Goal: Information Seeking & Learning: Learn about a topic

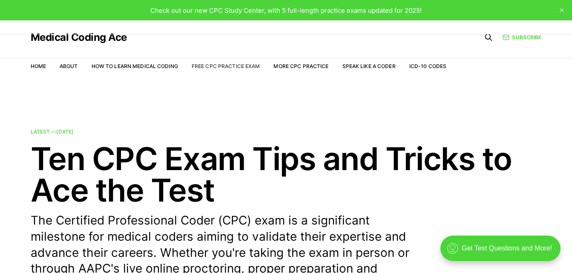
click at [230, 66] on link "Free CPC Practice Exam" at bounding box center [226, 66] width 69 height 6
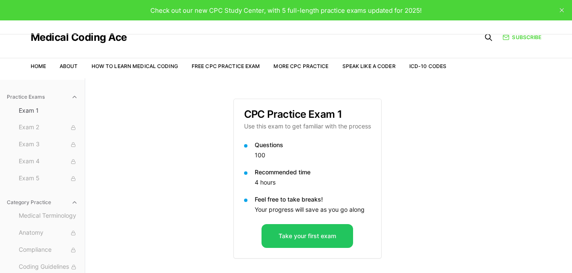
click at [566, 6] on button "close" at bounding box center [562, 10] width 14 height 14
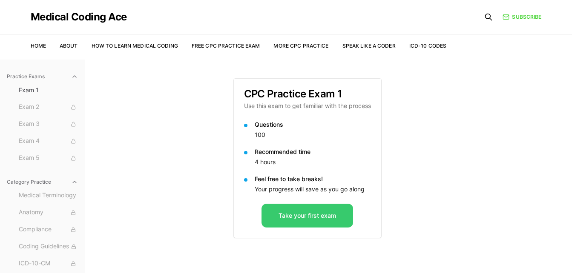
click at [311, 215] on button "Take your first exam" at bounding box center [307, 216] width 92 height 24
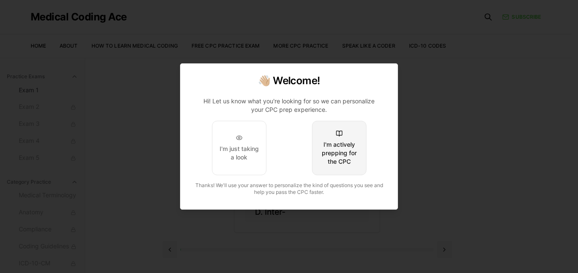
click at [351, 156] on div "I'm actively prepping for the CPC" at bounding box center [339, 153] width 40 height 26
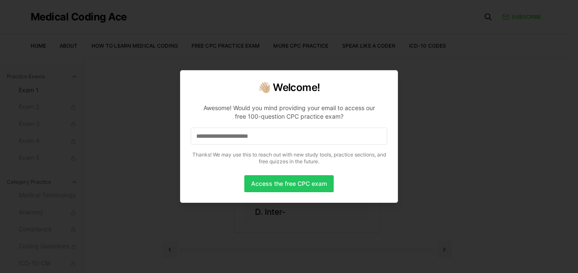
click at [285, 137] on input at bounding box center [289, 136] width 197 height 17
click at [313, 183] on button "Access the free CPC exam" at bounding box center [288, 183] width 89 height 17
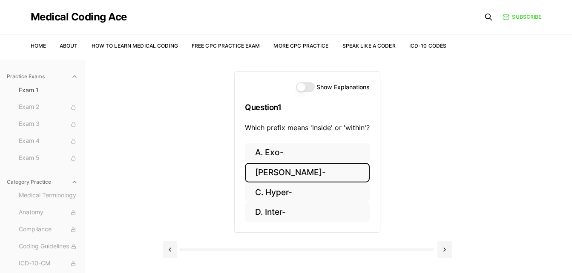
click at [269, 175] on button "B. Endo-" at bounding box center [307, 173] width 125 height 20
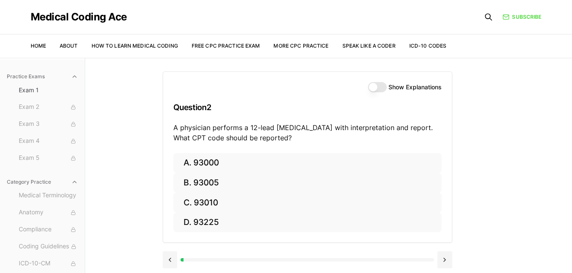
click at [381, 87] on button "Show Explanations" at bounding box center [377, 87] width 19 height 10
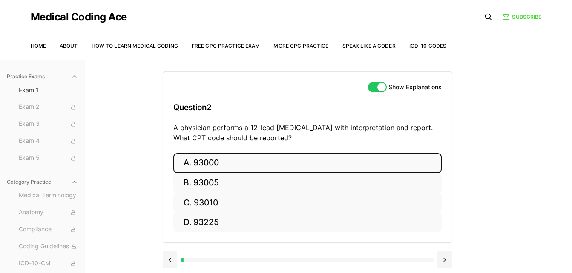
click at [186, 165] on button "A. 93000" at bounding box center [307, 163] width 268 height 20
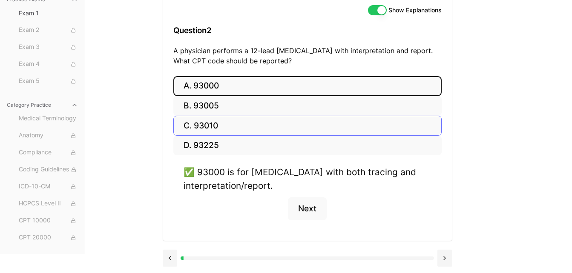
scroll to position [77, 0]
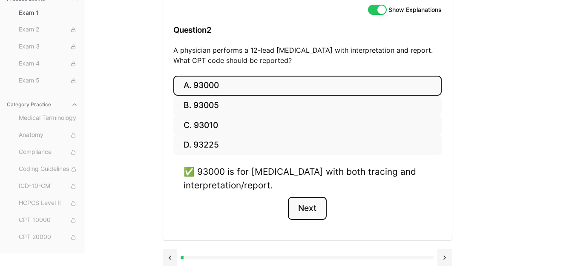
click at [319, 209] on button "Next" at bounding box center [307, 208] width 39 height 23
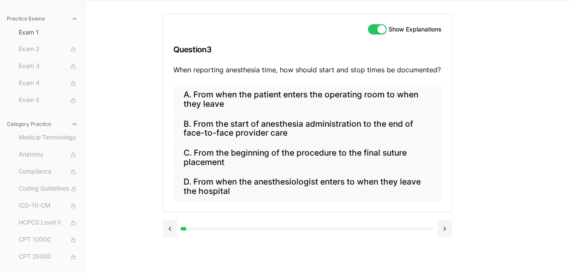
scroll to position [58, 0]
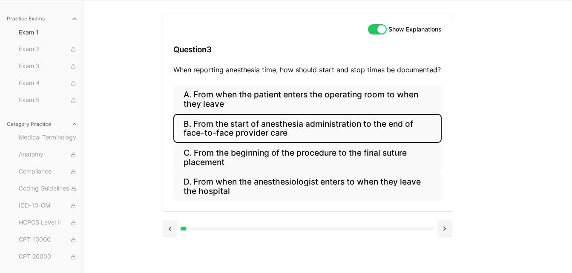
click at [267, 126] on button "B. From the start of anesthesia administration to the end of face-to-face provi…" at bounding box center [307, 128] width 268 height 29
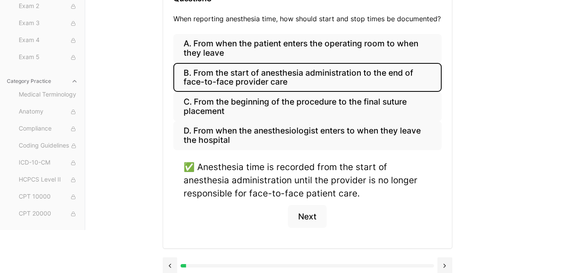
scroll to position [117, 0]
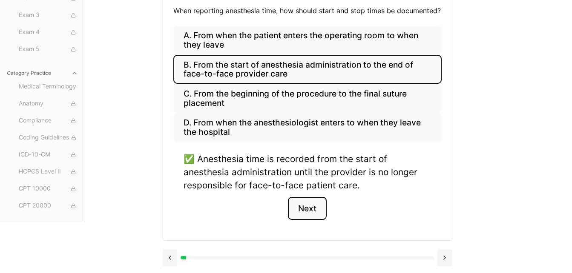
click at [315, 207] on button "Next" at bounding box center [307, 208] width 39 height 23
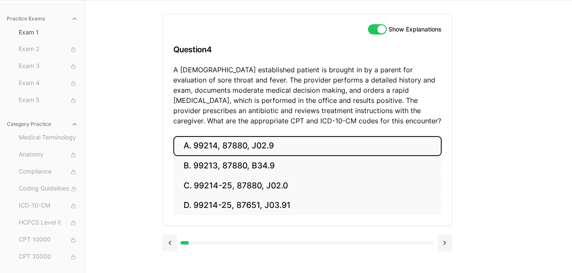
click at [193, 146] on button "A. 99214, 87880, J02.9" at bounding box center [307, 146] width 268 height 20
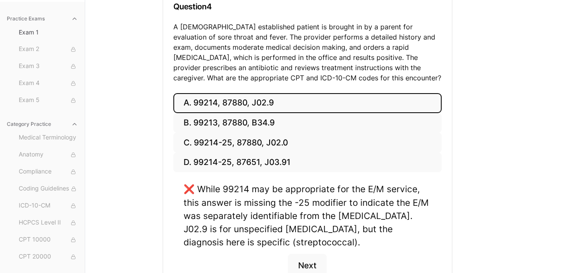
scroll to position [100, 0]
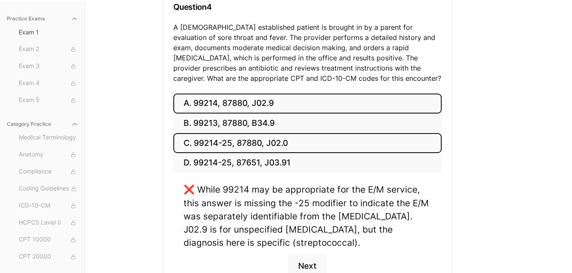
click at [206, 141] on button "C. 99214-25, 87880, J02.0" at bounding box center [307, 143] width 268 height 20
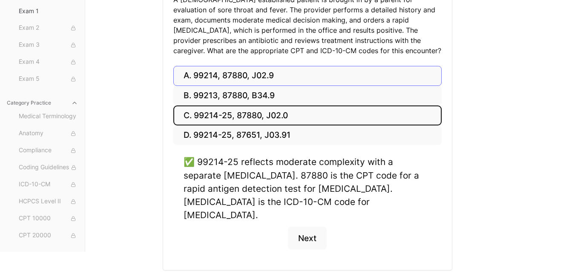
scroll to position [145, 0]
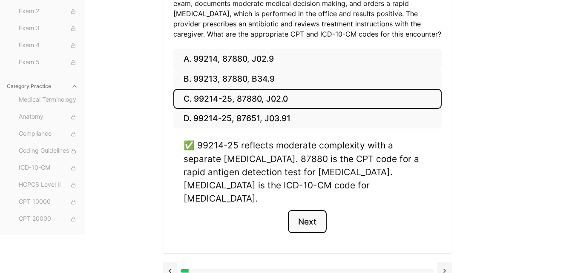
click at [315, 210] on button "Next" at bounding box center [307, 221] width 39 height 23
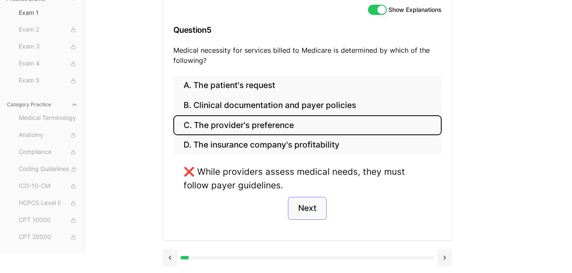
scroll to position [58, 0]
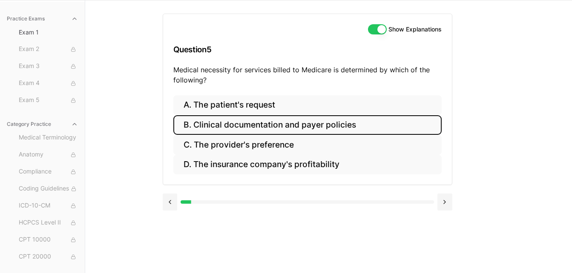
click at [296, 121] on button "B. Clinical documentation and payer policies" at bounding box center [307, 125] width 268 height 20
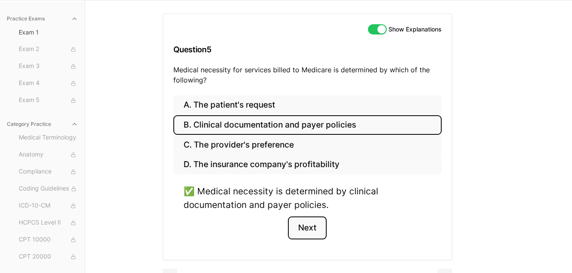
click at [314, 230] on button "Next" at bounding box center [307, 228] width 39 height 23
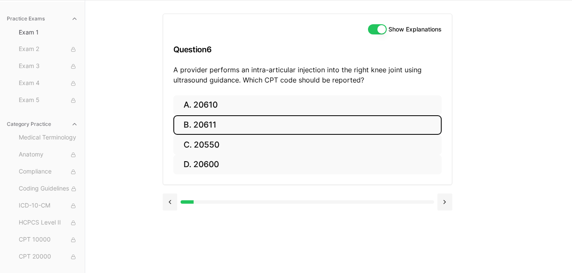
click at [189, 123] on button "B. 20611" at bounding box center [307, 125] width 268 height 20
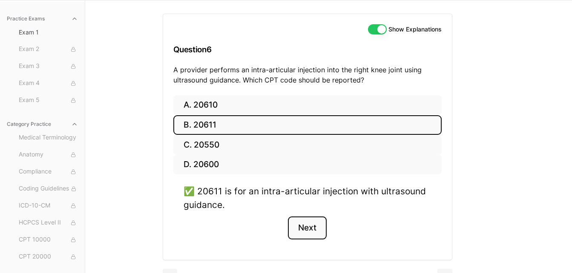
click at [312, 226] on button "Next" at bounding box center [307, 228] width 39 height 23
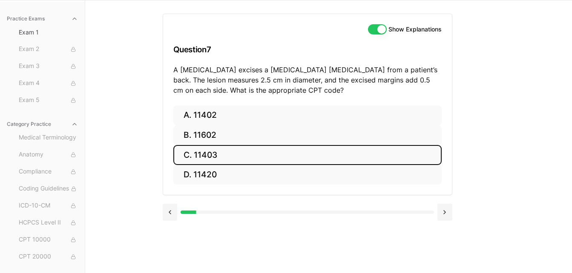
click at [207, 156] on button "C. 11403" at bounding box center [307, 155] width 268 height 20
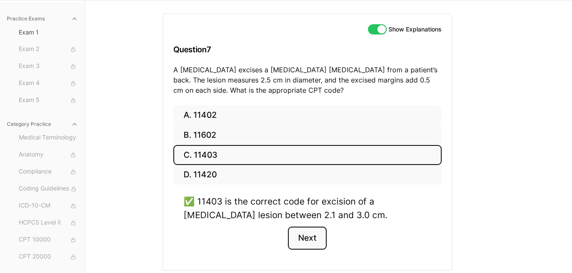
click at [306, 244] on button "Next" at bounding box center [307, 238] width 39 height 23
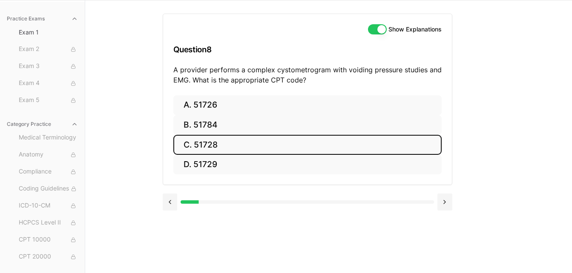
click at [204, 146] on button "C. 51728" at bounding box center [307, 145] width 268 height 20
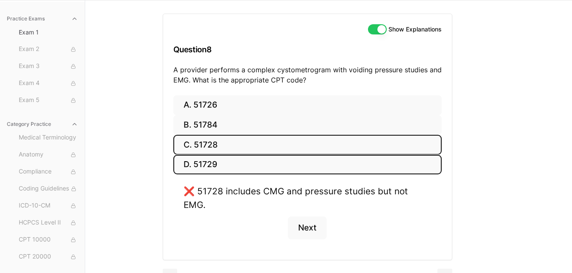
click at [199, 163] on button "D. 51729" at bounding box center [307, 165] width 268 height 20
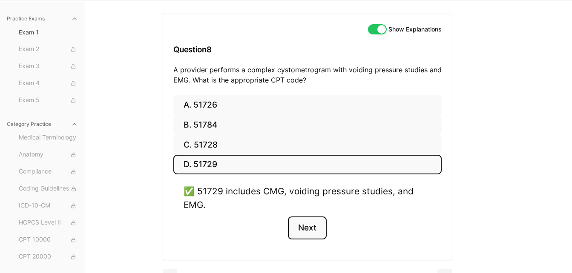
click at [305, 231] on button "Next" at bounding box center [307, 228] width 39 height 23
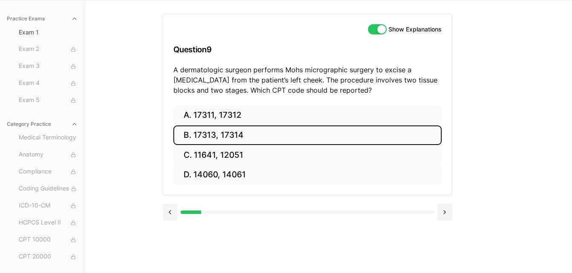
click at [229, 130] on button "B. 17313, 17314" at bounding box center [307, 136] width 268 height 20
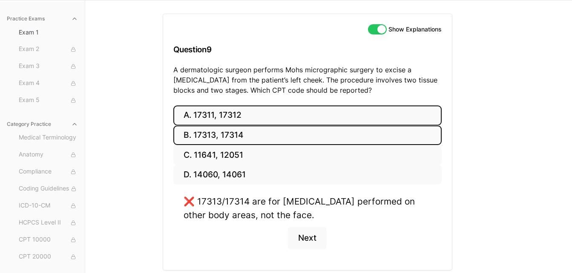
click at [232, 118] on button "A. 17311, 17312" at bounding box center [307, 116] width 268 height 20
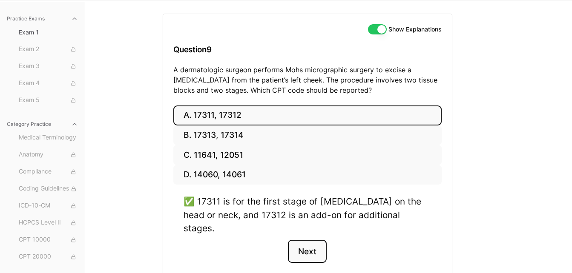
click at [306, 240] on button "Next" at bounding box center [307, 251] width 39 height 23
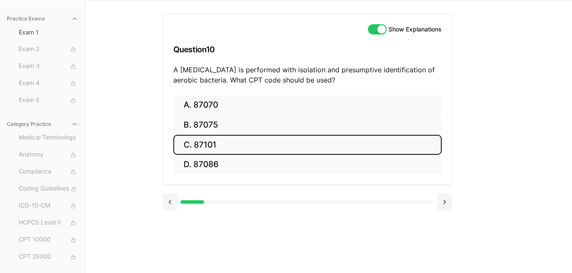
click at [223, 148] on button "C. 87101" at bounding box center [307, 145] width 268 height 20
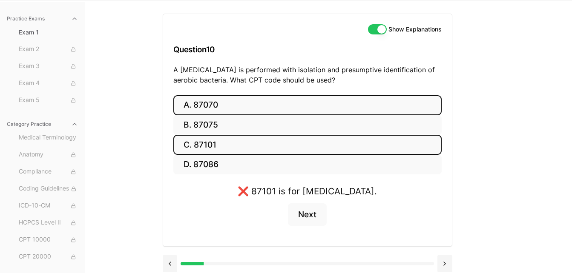
click at [216, 104] on button "A. 87070" at bounding box center [307, 105] width 268 height 20
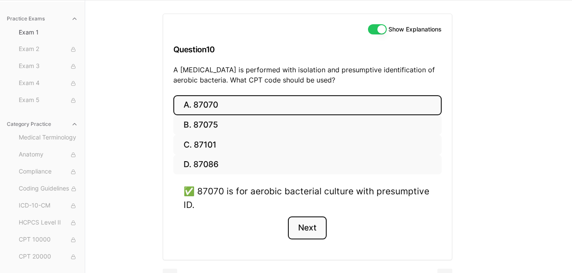
click at [313, 224] on button "Next" at bounding box center [307, 228] width 39 height 23
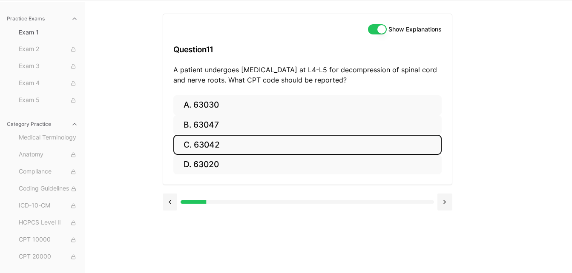
click at [228, 149] on button "C. 63042" at bounding box center [307, 145] width 268 height 20
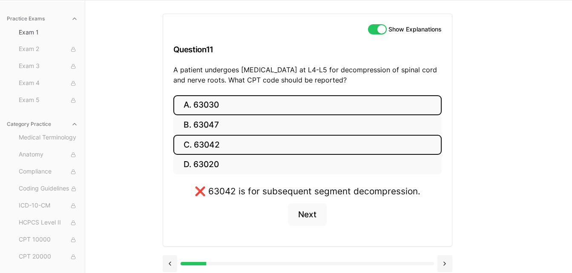
click at [221, 108] on button "A. 63030" at bounding box center [307, 105] width 268 height 20
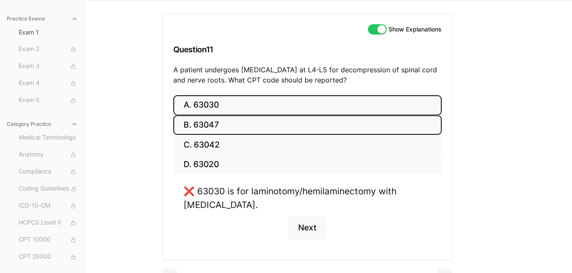
click at [219, 126] on button "B. 63047" at bounding box center [307, 125] width 268 height 20
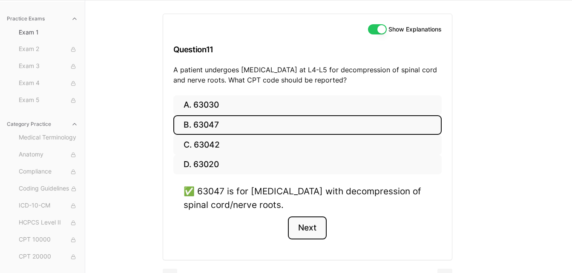
click at [307, 226] on button "Next" at bounding box center [307, 228] width 39 height 23
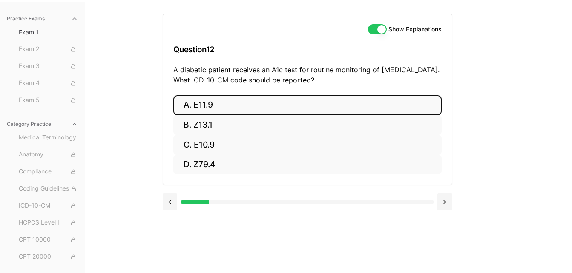
click at [198, 106] on button "A. E11.9" at bounding box center [307, 105] width 268 height 20
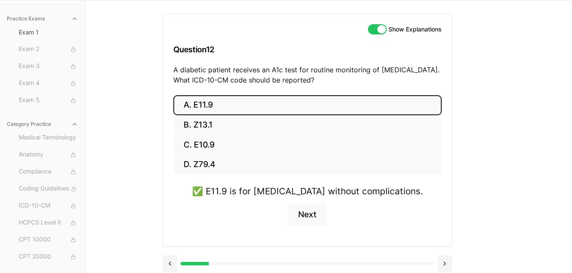
scroll to position [64, 0]
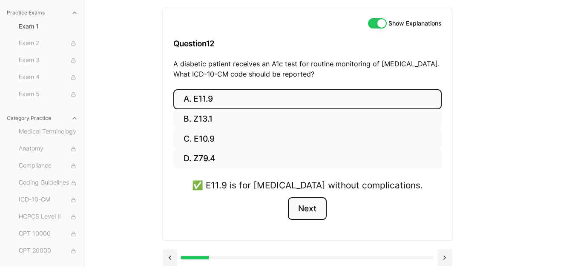
click at [309, 207] on button "Next" at bounding box center [307, 209] width 39 height 23
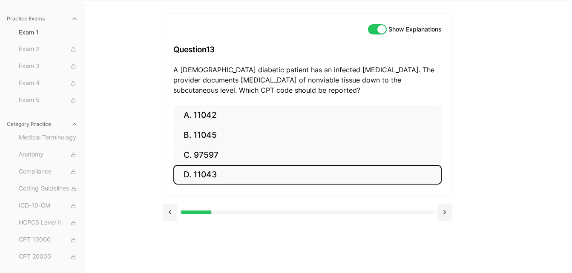
click at [208, 178] on button "D. 11043" at bounding box center [307, 175] width 268 height 20
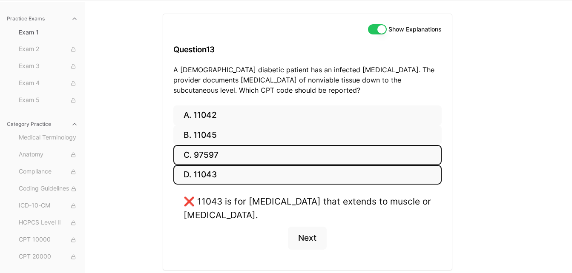
click at [213, 151] on button "C. 97597" at bounding box center [307, 155] width 268 height 20
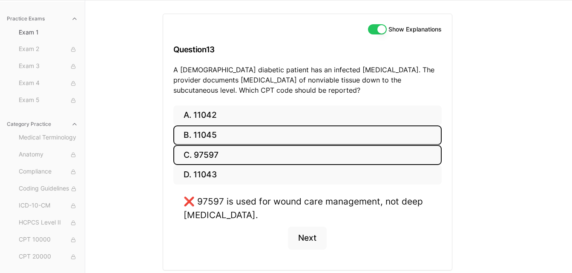
click at [213, 137] on button "B. 11045" at bounding box center [307, 136] width 268 height 20
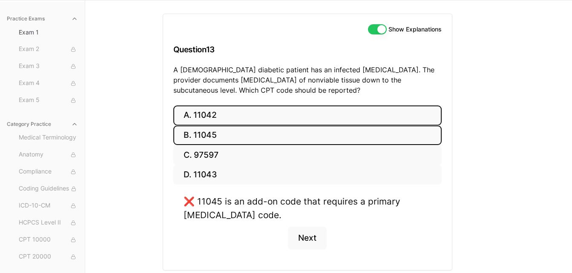
click at [217, 113] on button "A. 11042" at bounding box center [307, 116] width 268 height 20
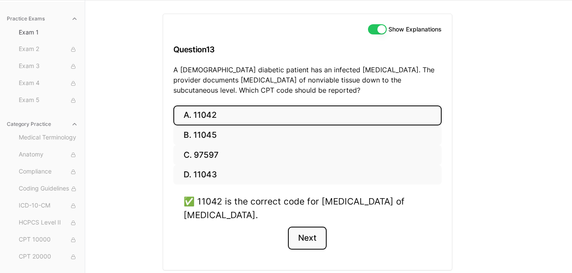
click at [309, 239] on button "Next" at bounding box center [307, 238] width 39 height 23
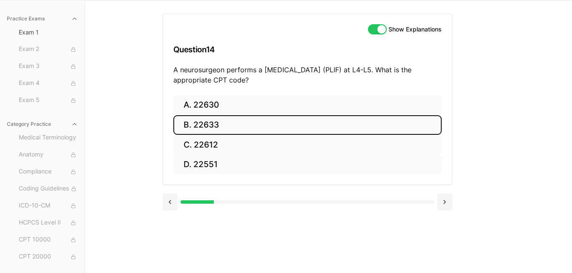
click at [224, 121] on button "B. 22633" at bounding box center [307, 125] width 268 height 20
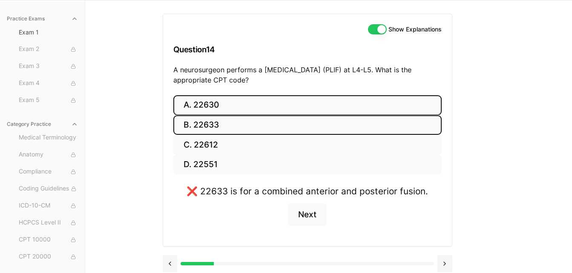
click at [223, 106] on button "A. 22630" at bounding box center [307, 105] width 268 height 20
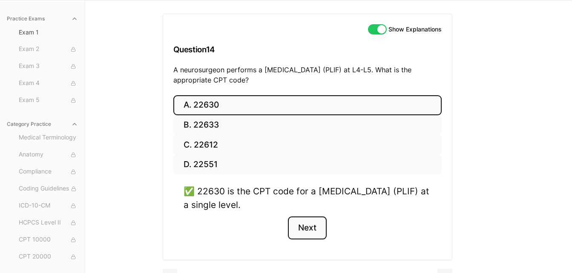
click at [304, 230] on button "Next" at bounding box center [307, 228] width 39 height 23
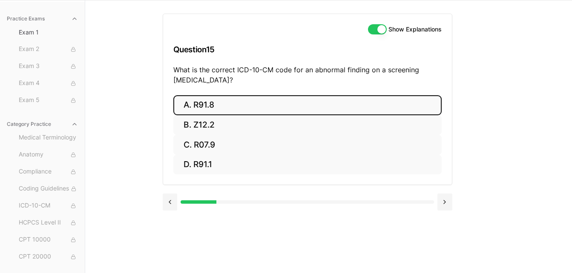
click at [215, 109] on button "A. R91.8" at bounding box center [307, 105] width 268 height 20
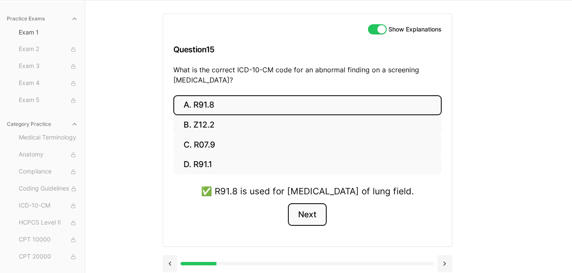
click at [307, 226] on button "Next" at bounding box center [307, 214] width 39 height 23
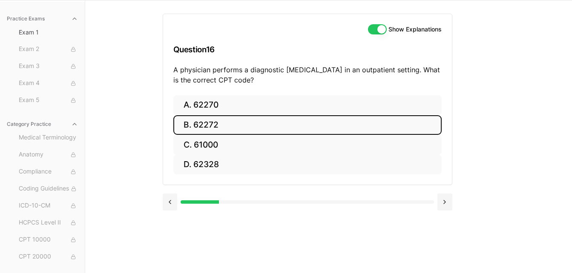
click at [197, 127] on button "B. 62272" at bounding box center [307, 125] width 268 height 20
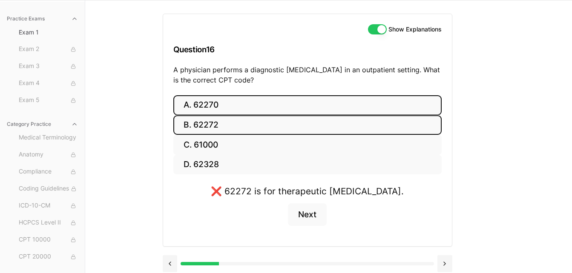
click at [212, 105] on button "A. 62270" at bounding box center [307, 105] width 268 height 20
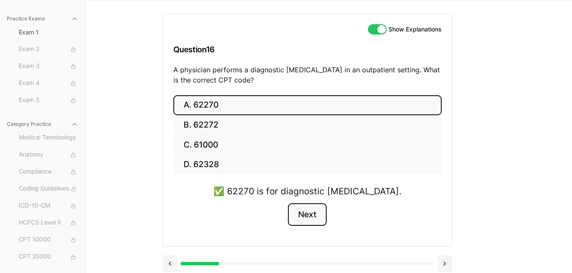
click at [314, 216] on button "Next" at bounding box center [307, 214] width 39 height 23
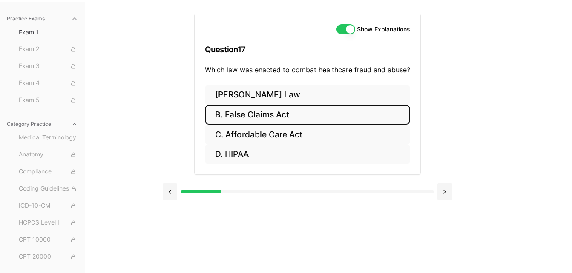
click at [270, 112] on button "B. False Claims Act" at bounding box center [307, 115] width 205 height 20
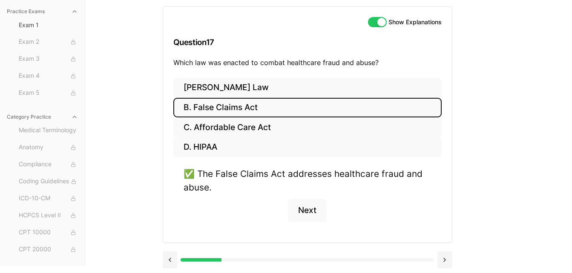
scroll to position [67, 0]
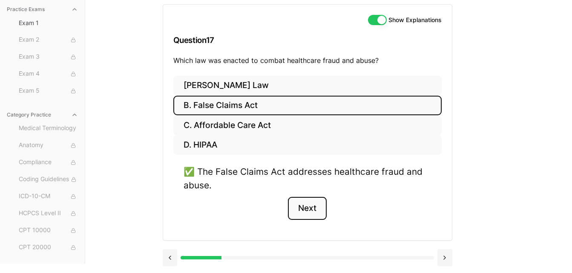
click at [306, 204] on button "Next" at bounding box center [307, 208] width 39 height 23
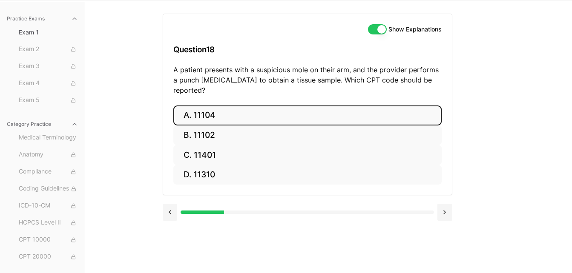
click at [218, 106] on button "A. 11104" at bounding box center [307, 116] width 268 height 20
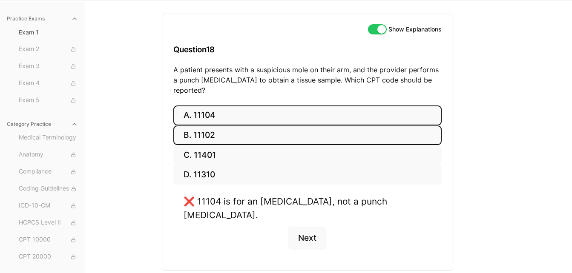
click at [207, 126] on button "B. 11102" at bounding box center [307, 136] width 268 height 20
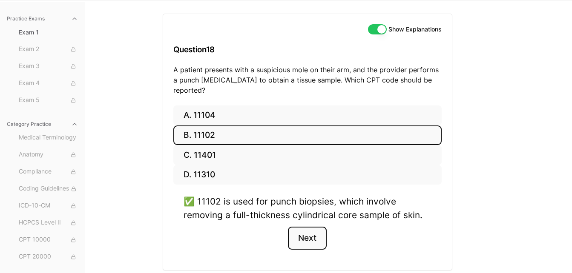
click at [305, 228] on button "Next" at bounding box center [307, 238] width 39 height 23
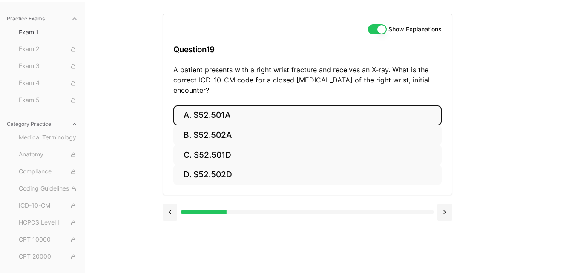
click at [207, 118] on button "A. S52.501A" at bounding box center [307, 116] width 268 height 20
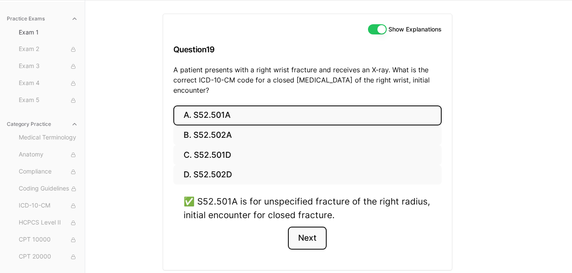
click at [313, 241] on button "Next" at bounding box center [307, 238] width 39 height 23
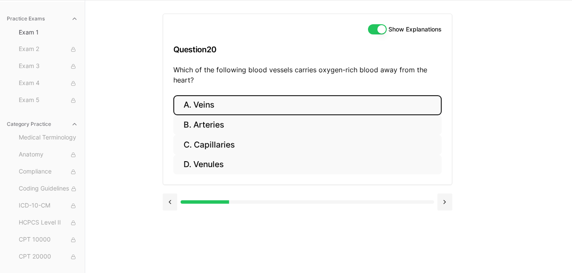
click at [208, 109] on button "A. Veins" at bounding box center [307, 105] width 268 height 20
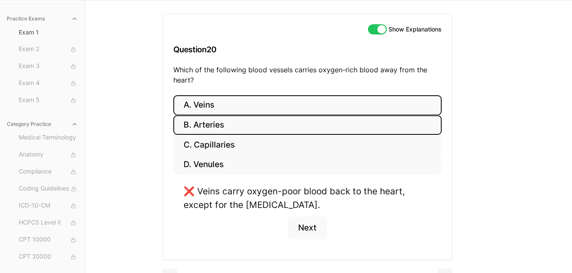
click at [218, 129] on button "B. Arteries" at bounding box center [307, 125] width 268 height 20
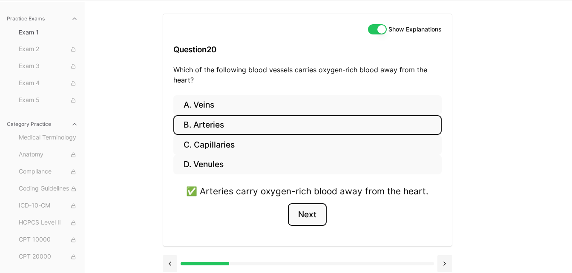
click at [305, 218] on button "Next" at bounding box center [307, 214] width 39 height 23
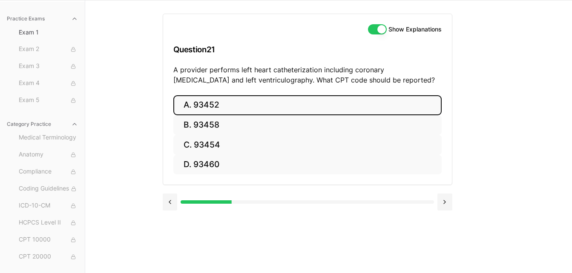
click at [212, 108] on button "A. 93452" at bounding box center [307, 105] width 268 height 20
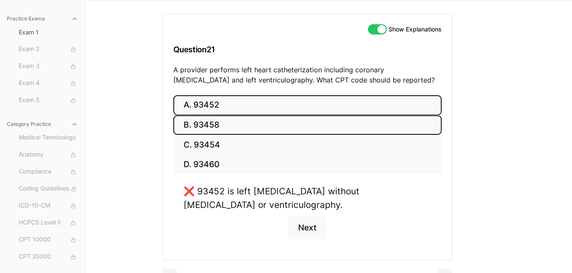
click at [214, 122] on button "B. 93458" at bounding box center [307, 125] width 268 height 20
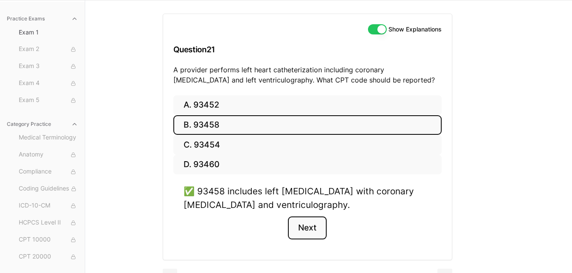
click at [307, 235] on button "Next" at bounding box center [307, 228] width 39 height 23
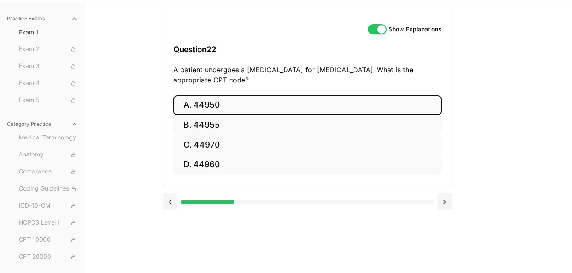
click at [217, 100] on button "A. 44950" at bounding box center [307, 105] width 268 height 20
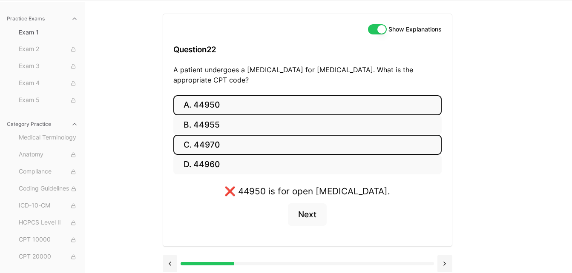
click at [213, 137] on button "C. 44970" at bounding box center [307, 145] width 268 height 20
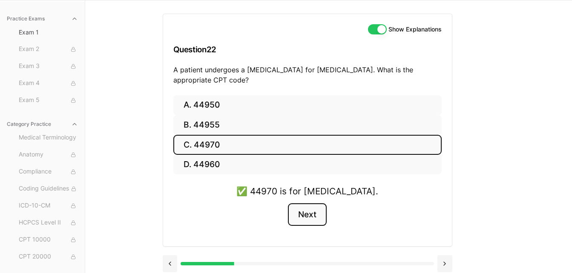
click at [310, 210] on button "Next" at bounding box center [307, 214] width 39 height 23
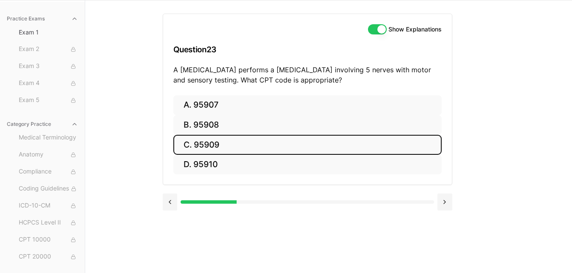
click at [212, 142] on button "C. 95909" at bounding box center [307, 145] width 268 height 20
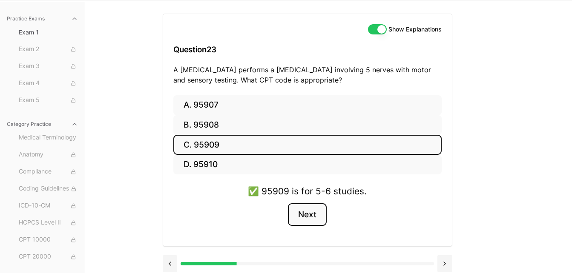
click at [301, 213] on button "Next" at bounding box center [307, 214] width 39 height 23
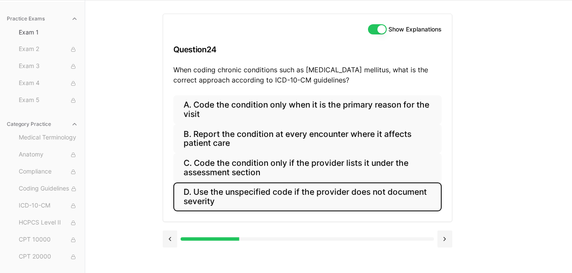
click at [253, 192] on button "D. Use the unspecified code if the provider does not document severity" at bounding box center [307, 197] width 268 height 29
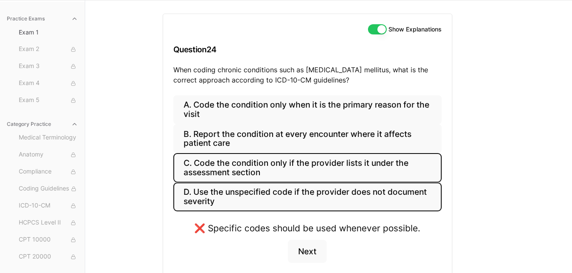
click at [256, 172] on button "C. Code the condition only if the provider lists it under the assessment section" at bounding box center [307, 167] width 268 height 29
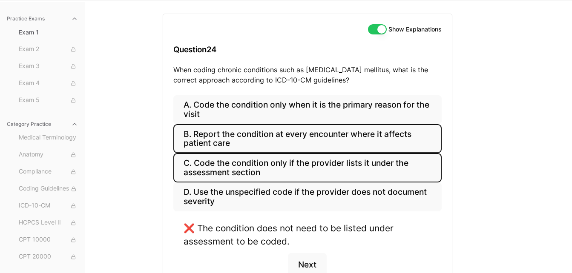
click at [249, 137] on button "B. Report the condition at every encounter where it affects patient care" at bounding box center [307, 138] width 268 height 29
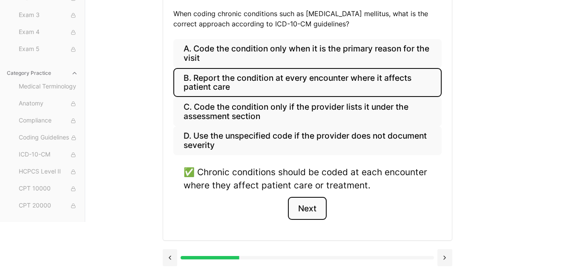
click at [317, 207] on button "Next" at bounding box center [307, 208] width 39 height 23
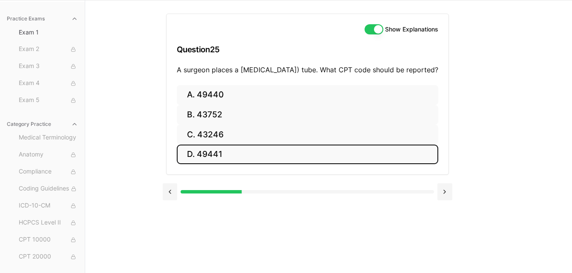
click at [209, 157] on button "D. 49441" at bounding box center [307, 155] width 261 height 20
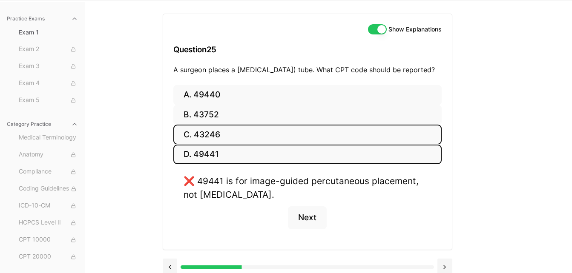
click at [209, 145] on button "C. 43246" at bounding box center [307, 135] width 268 height 20
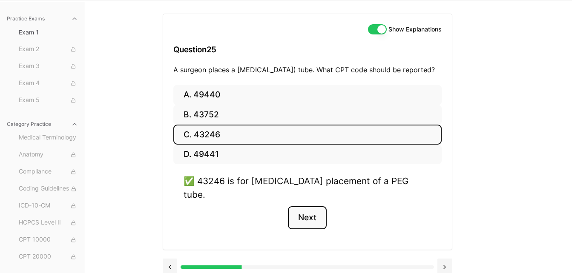
click at [316, 214] on button "Next" at bounding box center [307, 217] width 39 height 23
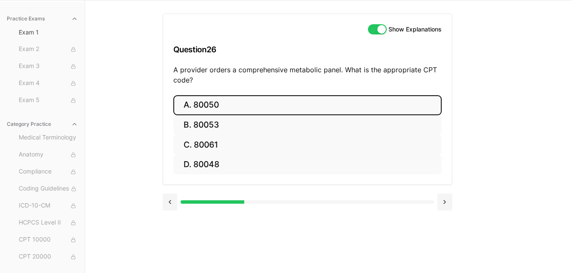
click at [218, 102] on button "A. 80050" at bounding box center [307, 105] width 268 height 20
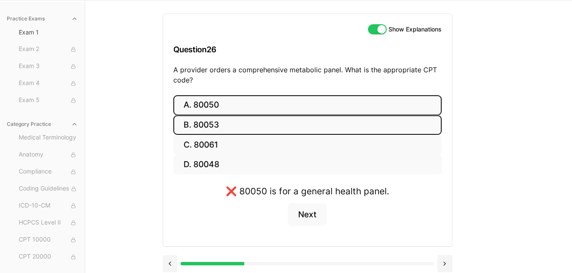
click at [218, 121] on button "B. 80053" at bounding box center [307, 125] width 268 height 20
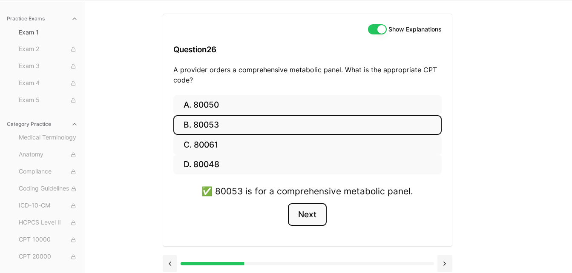
click at [307, 217] on button "Next" at bounding box center [307, 214] width 39 height 23
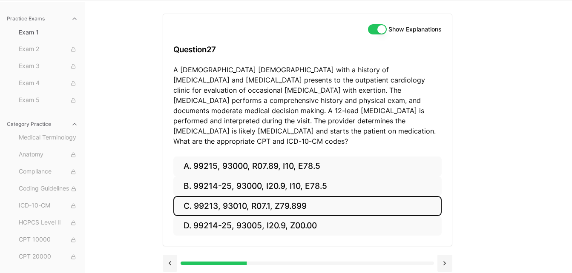
click at [251, 196] on button "C. 99213, 93010, R07.1, Z79.899" at bounding box center [307, 206] width 268 height 20
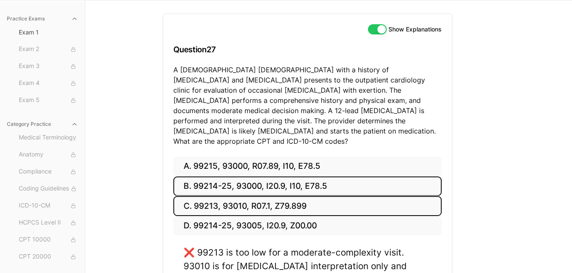
click at [245, 177] on button "B. 99214-25, 93000, I20.9, I10, E78.5" at bounding box center [307, 187] width 268 height 20
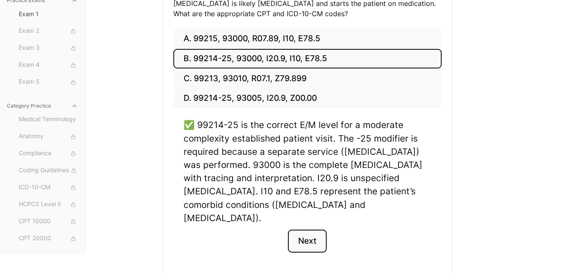
click at [306, 230] on button "Next" at bounding box center [307, 241] width 39 height 23
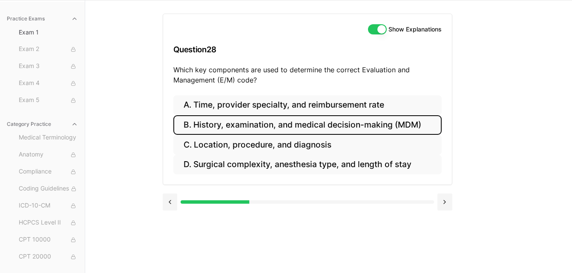
click at [231, 125] on button "B. History, examination, and medical decision-making (MDM)" at bounding box center [307, 125] width 268 height 20
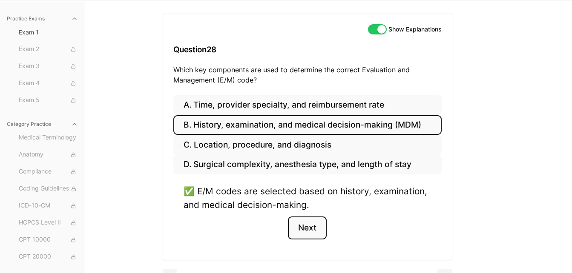
click at [307, 231] on button "Next" at bounding box center [307, 228] width 39 height 23
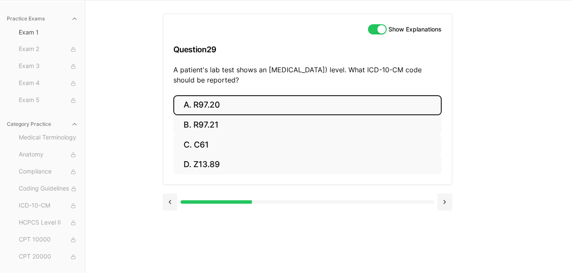
click at [204, 106] on button "A. R97.20" at bounding box center [307, 105] width 268 height 20
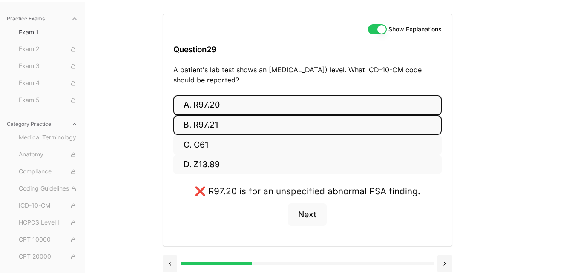
click at [204, 123] on button "B. R97.21" at bounding box center [307, 125] width 268 height 20
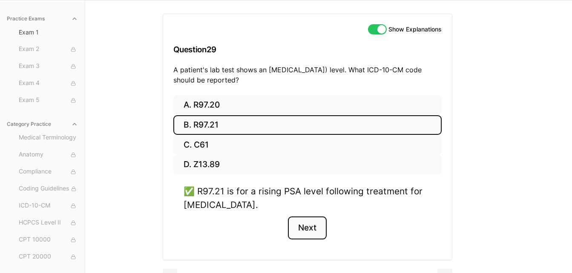
click at [299, 229] on button "Next" at bounding box center [307, 228] width 39 height 23
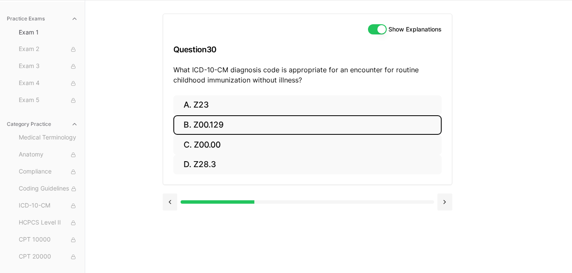
click at [205, 120] on button "B. Z00.129" at bounding box center [307, 125] width 268 height 20
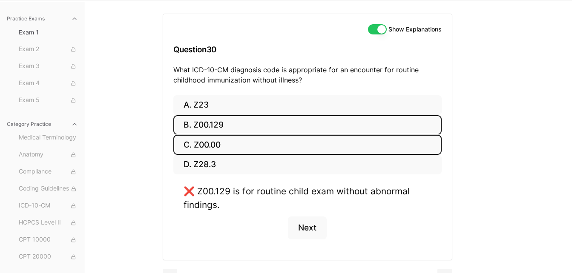
click at [207, 142] on button "C. Z00.00" at bounding box center [307, 145] width 268 height 20
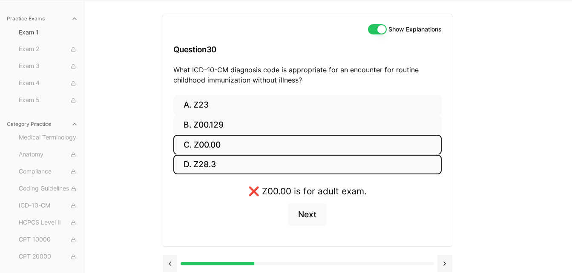
click at [205, 166] on button "D. Z28.3" at bounding box center [307, 165] width 268 height 20
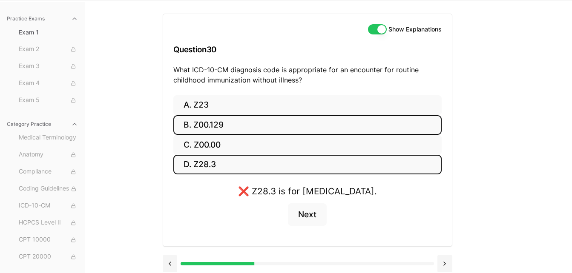
click at [215, 121] on button "B. Z00.129" at bounding box center [307, 125] width 268 height 20
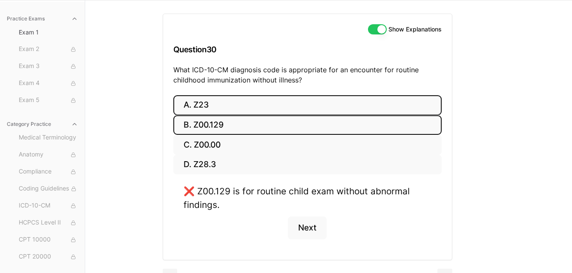
click at [212, 106] on button "A. Z23" at bounding box center [307, 105] width 268 height 20
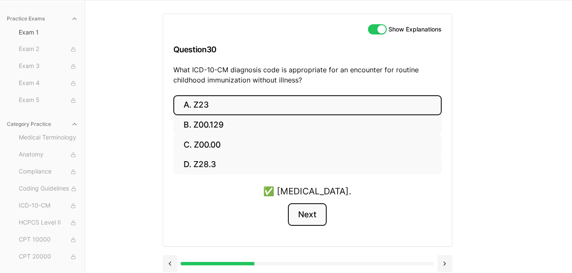
click at [312, 218] on button "Next" at bounding box center [307, 214] width 39 height 23
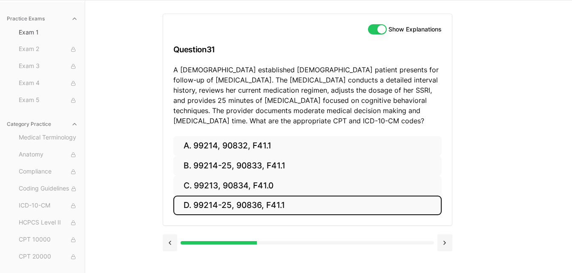
click at [245, 202] on button "D. 99214-25, 90836, F41.1" at bounding box center [307, 206] width 268 height 20
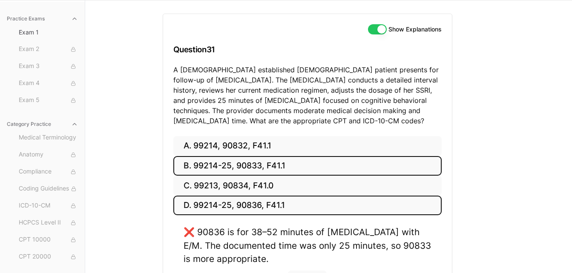
click at [241, 168] on button "B. 99214-25, 90833, F41.1" at bounding box center [307, 166] width 268 height 20
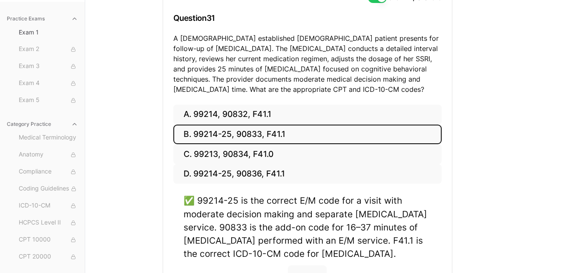
scroll to position [158, 0]
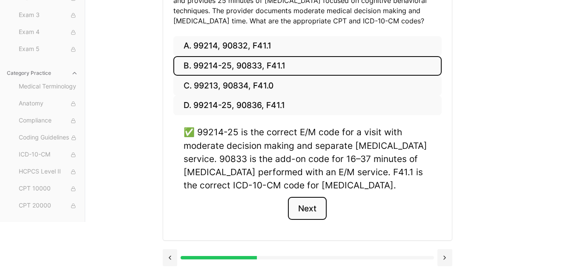
click at [308, 209] on button "Next" at bounding box center [307, 208] width 39 height 23
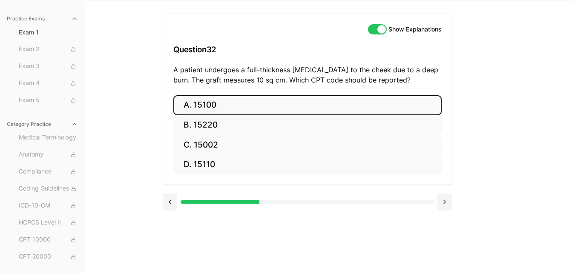
click at [216, 101] on button "A. 15100" at bounding box center [307, 105] width 268 height 20
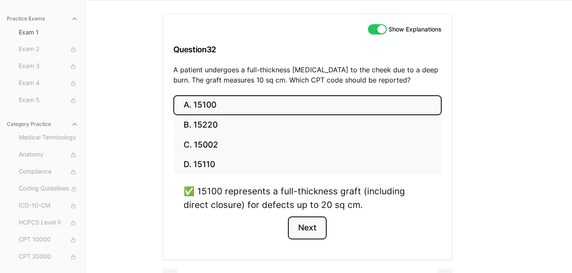
click at [303, 230] on button "Next" at bounding box center [307, 228] width 39 height 23
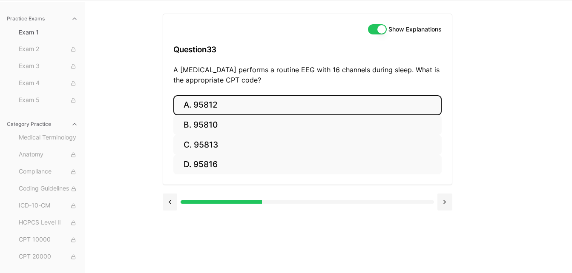
click at [210, 107] on button "A. 95812" at bounding box center [307, 105] width 268 height 20
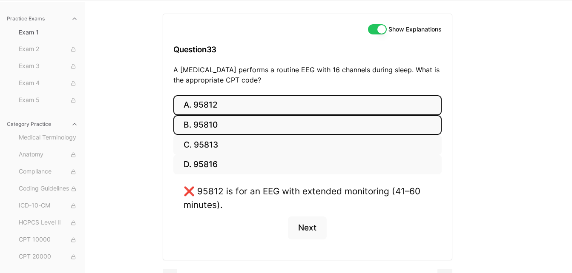
click at [208, 123] on button "B. 95810" at bounding box center [307, 125] width 268 height 20
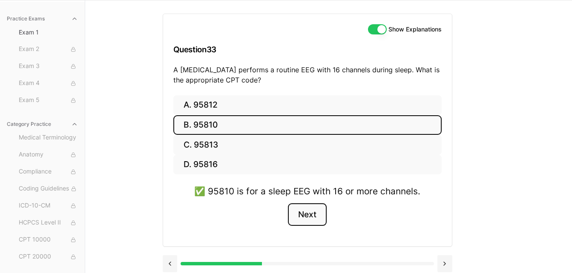
click at [313, 213] on button "Next" at bounding box center [307, 214] width 39 height 23
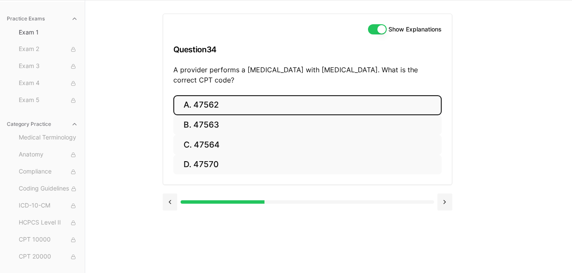
click at [209, 104] on button "A. 47562" at bounding box center [307, 105] width 268 height 20
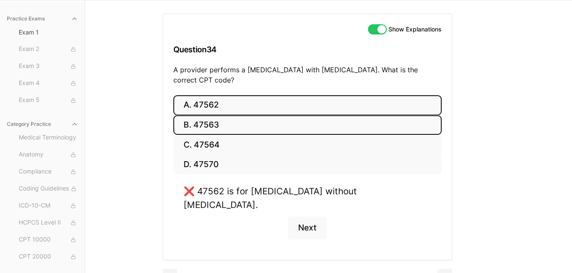
click at [212, 131] on button "B. 47563" at bounding box center [307, 125] width 268 height 20
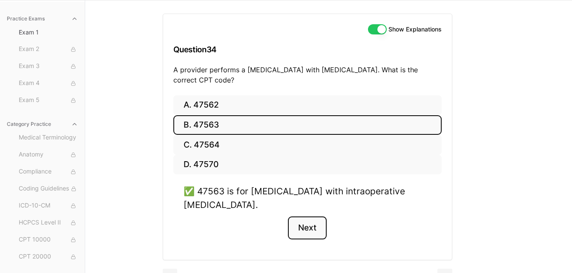
click at [307, 227] on button "Next" at bounding box center [307, 228] width 39 height 23
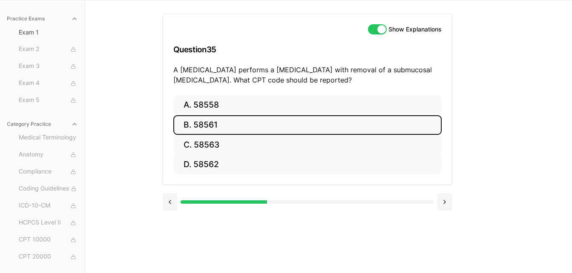
click at [215, 119] on button "B. 58561" at bounding box center [307, 125] width 268 height 20
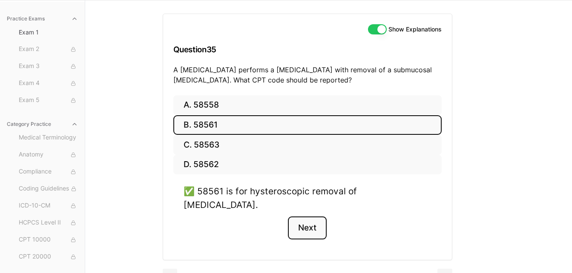
click at [313, 217] on button "Next" at bounding box center [307, 228] width 39 height 23
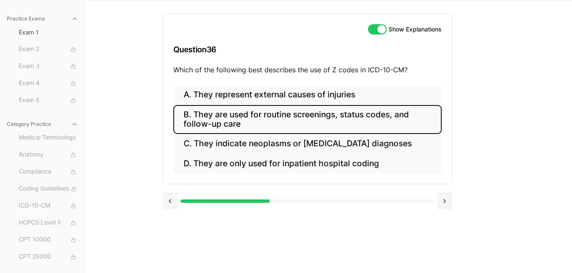
click at [232, 121] on button "B. They are used for routine screenings, status codes, and follow-up care" at bounding box center [307, 119] width 268 height 29
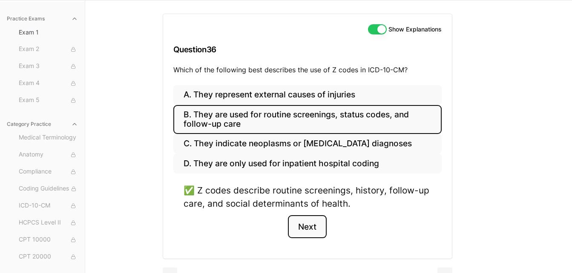
click at [299, 230] on button "Next" at bounding box center [307, 226] width 39 height 23
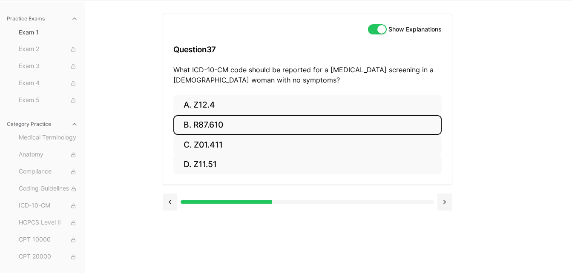
click at [210, 128] on button "B. R87.610" at bounding box center [307, 125] width 268 height 20
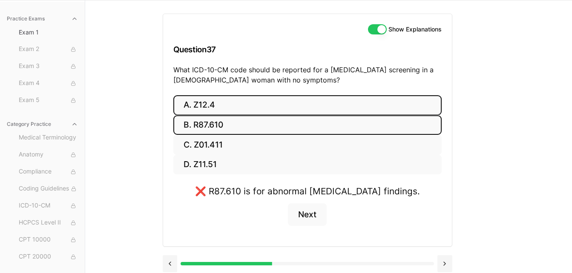
click at [215, 100] on button "A. Z12.4" at bounding box center [307, 105] width 268 height 20
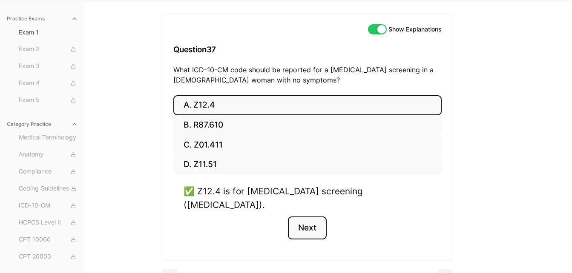
click at [311, 217] on button "Next" at bounding box center [307, 228] width 39 height 23
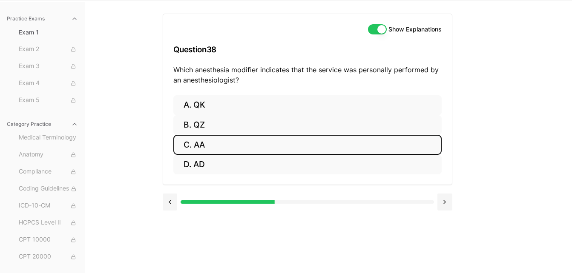
click at [212, 143] on button "C. AA" at bounding box center [307, 145] width 268 height 20
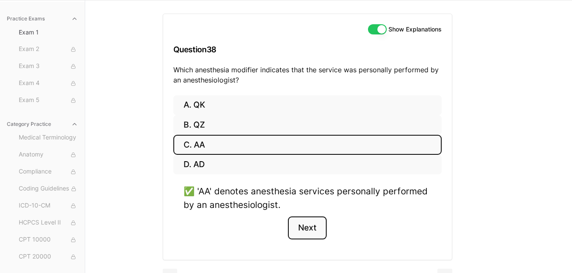
click at [309, 227] on button "Next" at bounding box center [307, 228] width 39 height 23
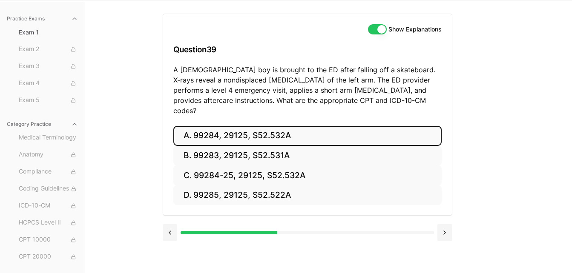
click at [285, 126] on button "A. 99284, 29125, S52.532A" at bounding box center [307, 136] width 268 height 20
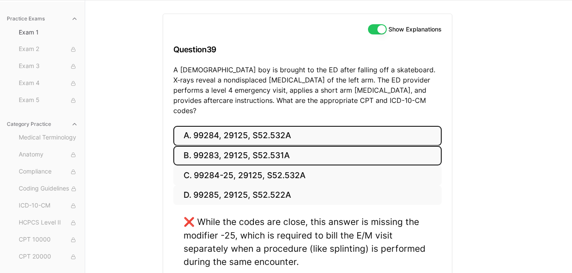
click at [278, 146] on button "B. 99283, 29125, S52.531A" at bounding box center [307, 156] width 268 height 20
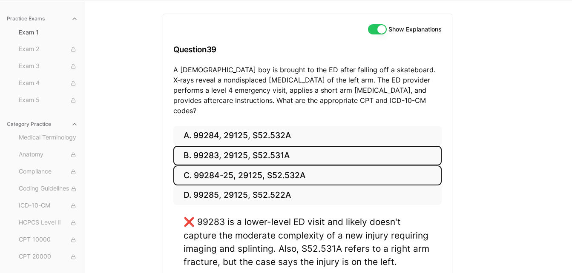
click at [276, 169] on button "C. 99284-25, 29125, S52.532A" at bounding box center [307, 176] width 268 height 20
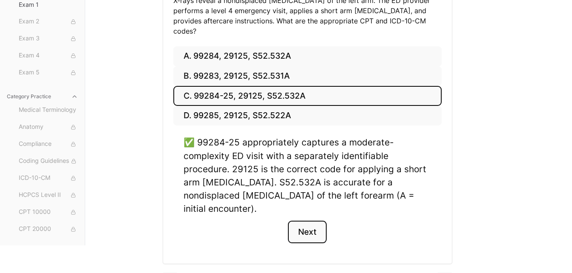
click at [309, 221] on button "Next" at bounding box center [307, 232] width 39 height 23
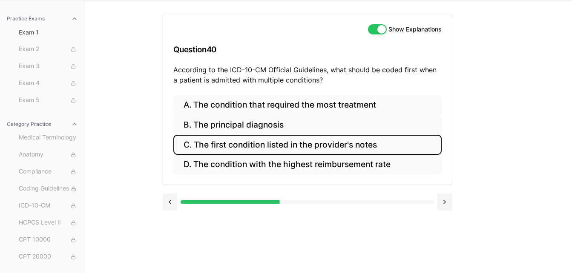
click at [253, 147] on button "C. The first condition listed in the provider's notes" at bounding box center [307, 145] width 268 height 20
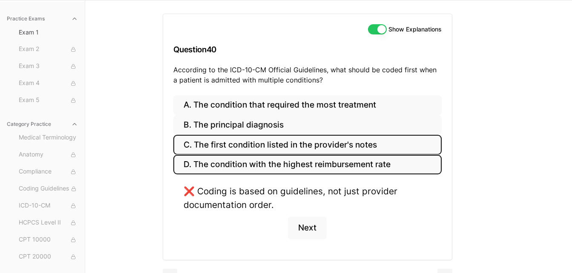
click at [241, 165] on button "D. The condition with the highest reimbursement rate" at bounding box center [307, 165] width 268 height 20
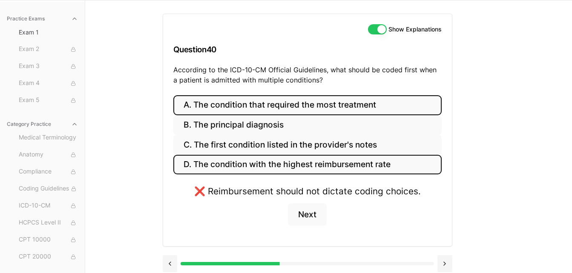
click at [244, 107] on button "A. The condition that required the most treatment" at bounding box center [307, 105] width 268 height 20
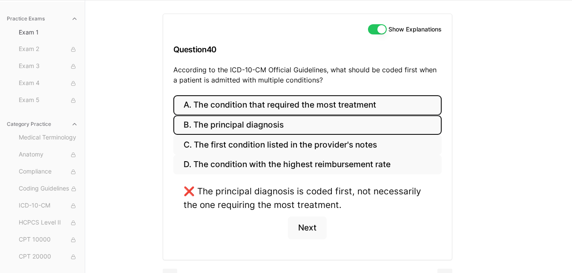
click at [264, 129] on button "B. The principal diagnosis" at bounding box center [307, 125] width 268 height 20
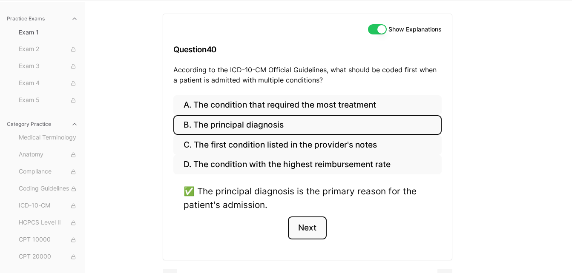
click at [312, 230] on button "Next" at bounding box center [307, 228] width 39 height 23
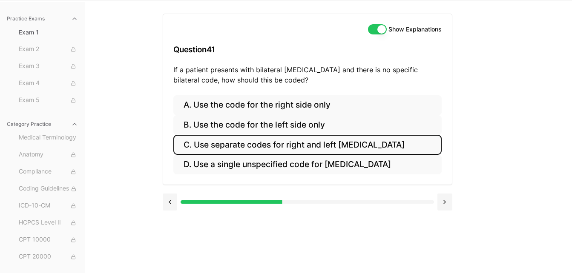
click at [226, 145] on button "C. Use separate codes for right and left otitis media" at bounding box center [307, 145] width 268 height 20
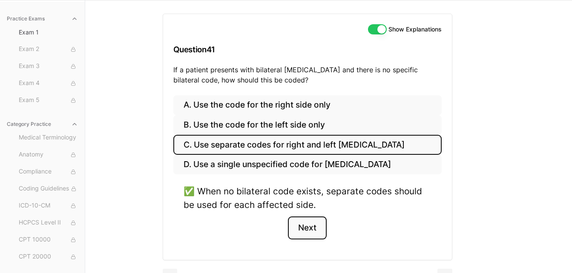
click at [311, 220] on button "Next" at bounding box center [307, 228] width 39 height 23
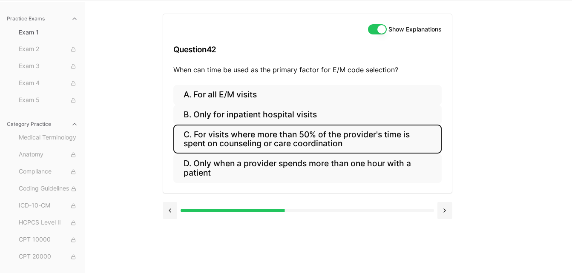
click at [281, 140] on button "C. For visits where more than 50% of the provider's time is spent on counseling…" at bounding box center [307, 139] width 268 height 29
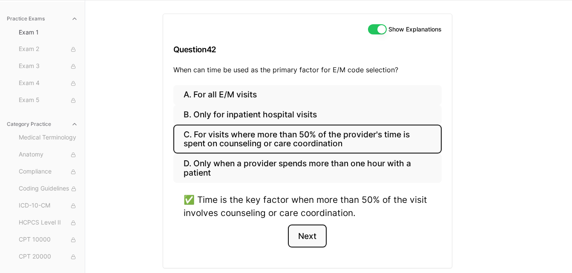
click at [307, 228] on button "Next" at bounding box center [307, 236] width 39 height 23
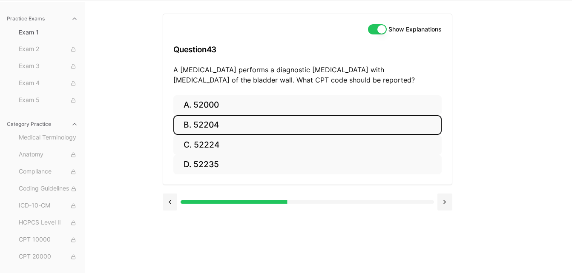
click at [213, 123] on button "B. 52204" at bounding box center [307, 125] width 268 height 20
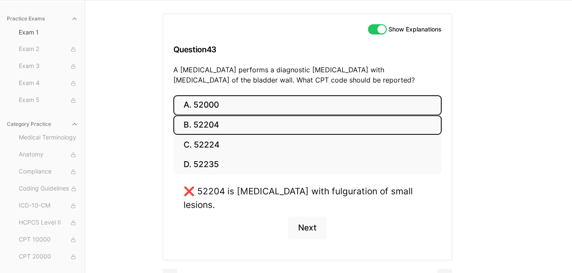
click at [212, 103] on button "A. 52000" at bounding box center [307, 105] width 268 height 20
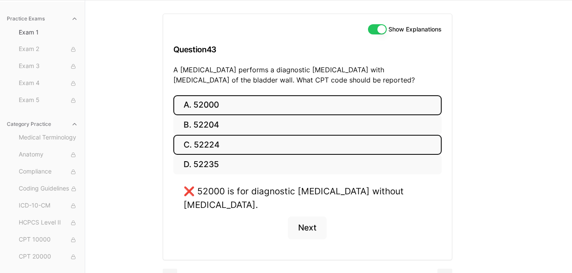
click at [212, 147] on button "C. 52224" at bounding box center [307, 145] width 268 height 20
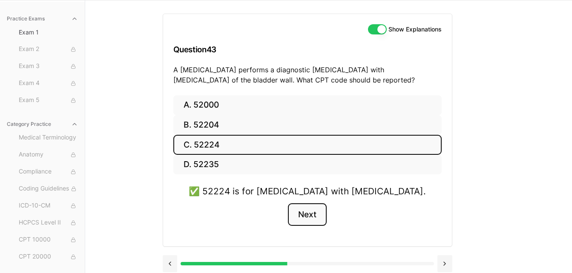
click at [312, 211] on button "Next" at bounding box center [307, 214] width 39 height 23
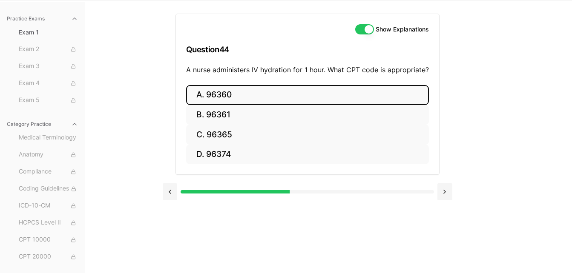
click at [226, 86] on button "A. 96360" at bounding box center [307, 95] width 243 height 20
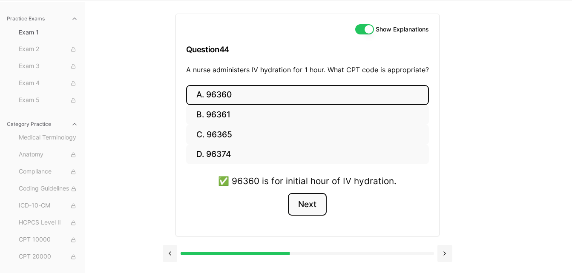
click at [312, 205] on button "Next" at bounding box center [307, 204] width 39 height 23
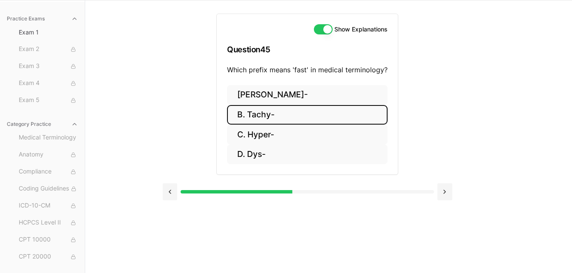
click at [259, 111] on button "B. Tachy-" at bounding box center [307, 115] width 160 height 20
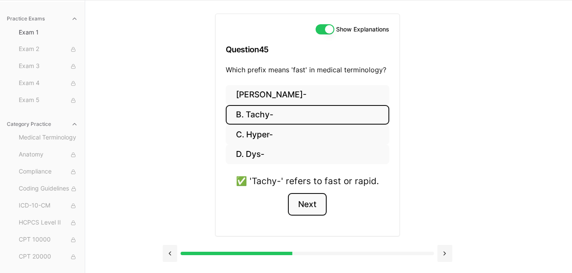
click at [304, 206] on button "Next" at bounding box center [307, 204] width 39 height 23
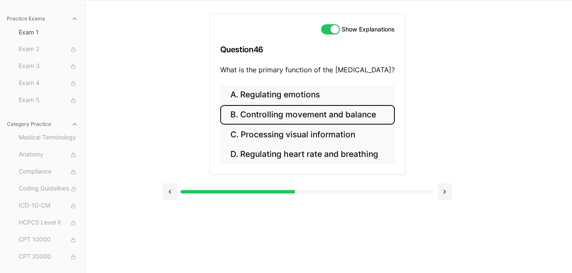
click at [293, 113] on button "B. Controlling movement and balance" at bounding box center [307, 115] width 175 height 20
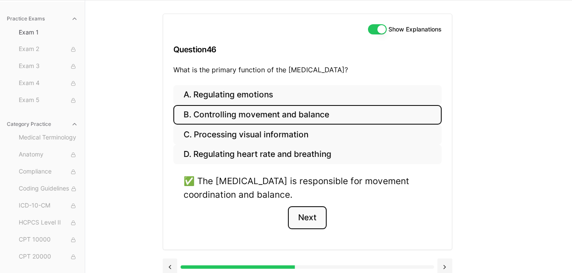
click at [302, 213] on button "Next" at bounding box center [307, 217] width 39 height 23
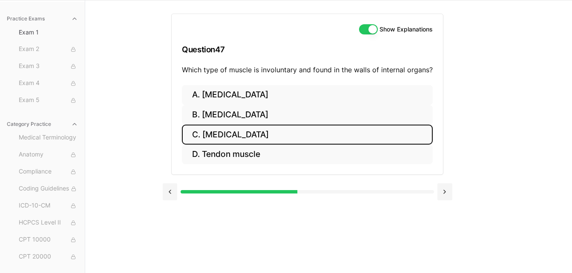
click at [244, 135] on button "C. Smooth muscle" at bounding box center [307, 135] width 251 height 20
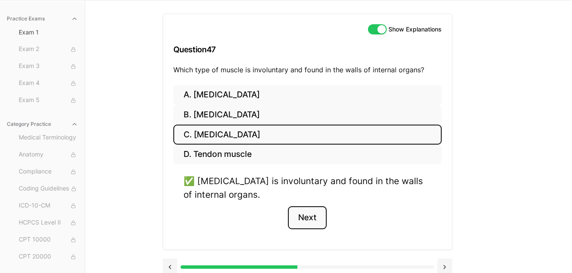
click at [311, 216] on button "Next" at bounding box center [307, 217] width 39 height 23
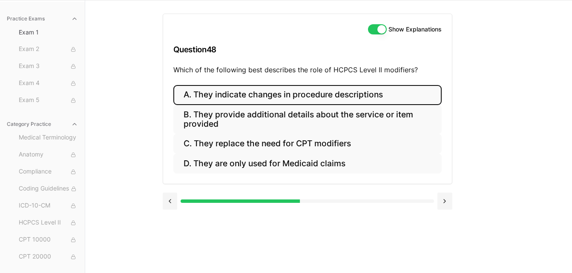
click at [270, 100] on button "A. They indicate changes in procedure descriptions" at bounding box center [307, 95] width 268 height 20
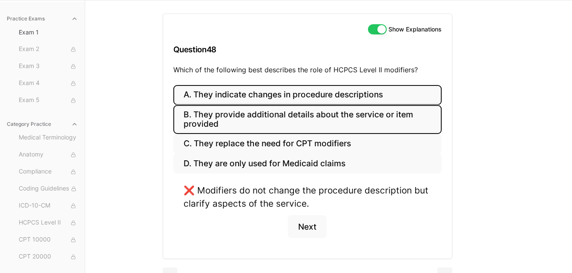
click at [267, 118] on button "B. They provide additional details about the service or item provided" at bounding box center [307, 119] width 268 height 29
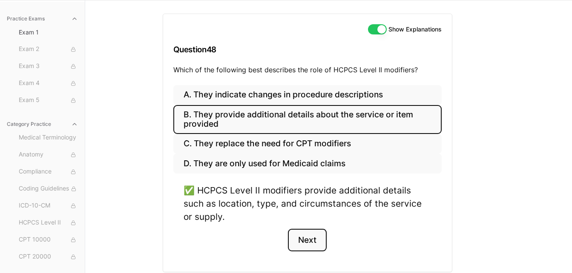
click at [307, 240] on button "Next" at bounding box center [307, 240] width 39 height 23
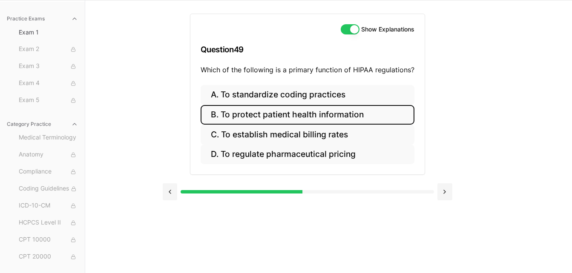
click at [347, 121] on button "B. To protect patient health information" at bounding box center [308, 115] width 214 height 20
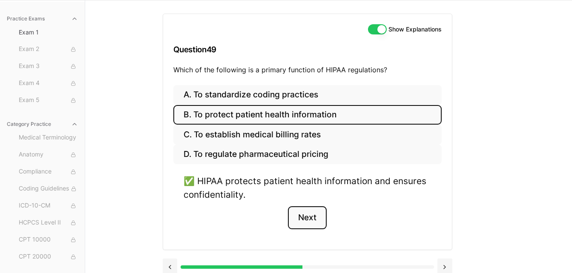
click at [308, 220] on button "Next" at bounding box center [307, 217] width 39 height 23
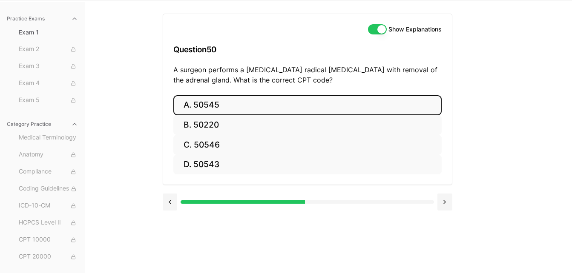
click at [200, 102] on button "A. 50545" at bounding box center [307, 105] width 268 height 20
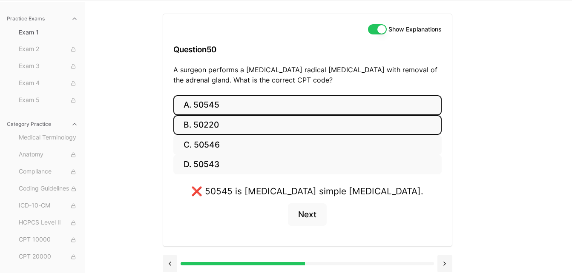
click at [216, 128] on button "B. 50220" at bounding box center [307, 125] width 268 height 20
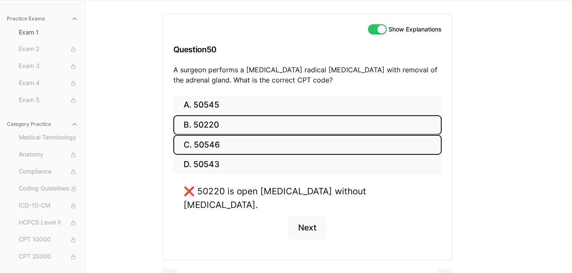
click at [219, 147] on button "C. 50546" at bounding box center [307, 145] width 268 height 20
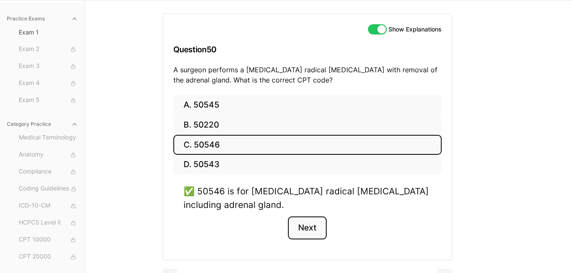
click at [298, 229] on button "Next" at bounding box center [307, 228] width 39 height 23
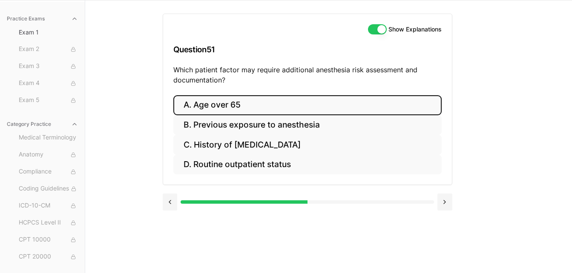
click at [226, 105] on button "A. Age over 65" at bounding box center [307, 105] width 268 height 20
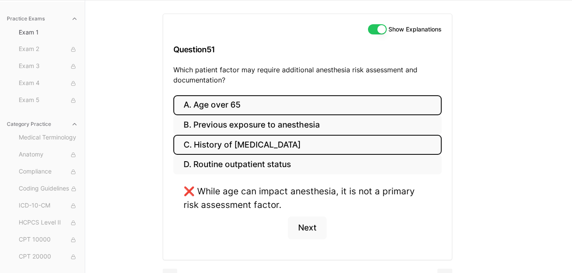
click at [243, 147] on button "C. History of obstructive sleep apnea" at bounding box center [307, 145] width 268 height 20
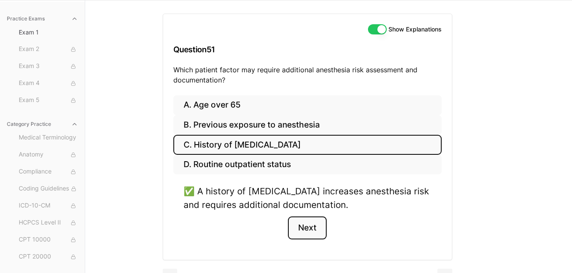
click at [323, 219] on button "Next" at bounding box center [307, 228] width 39 height 23
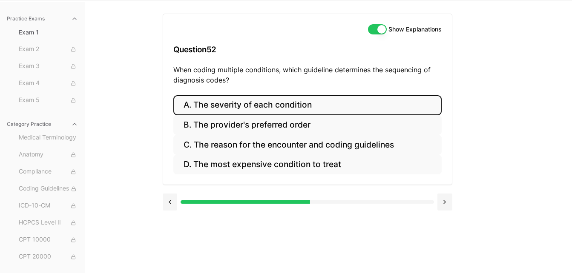
click at [254, 100] on button "A. The severity of each condition" at bounding box center [307, 105] width 268 height 20
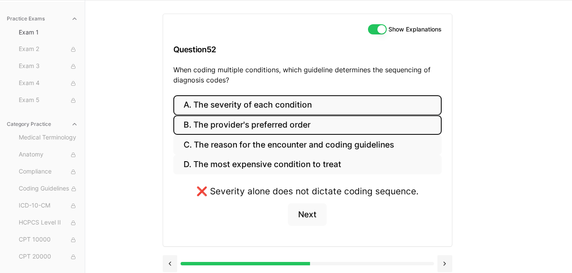
click at [262, 122] on button "B. The provider's preferred order" at bounding box center [307, 125] width 268 height 20
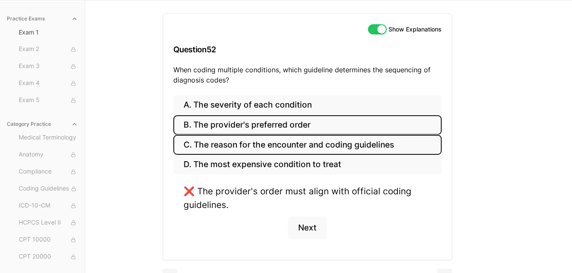
click at [289, 154] on button "C. The reason for the encounter and coding guidelines" at bounding box center [307, 145] width 268 height 20
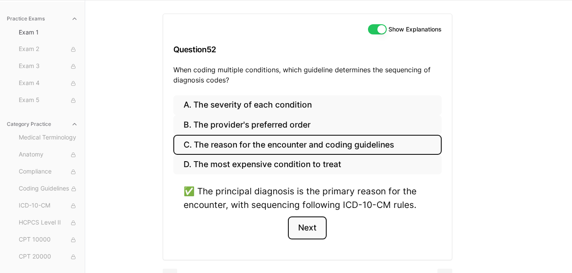
click at [308, 221] on button "Next" at bounding box center [307, 228] width 39 height 23
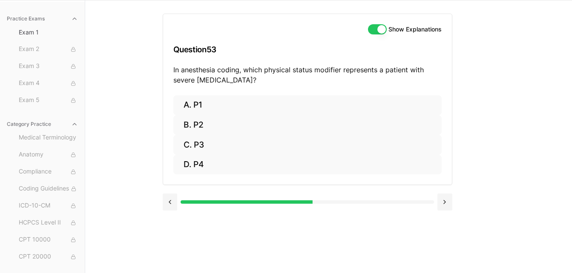
scroll to position [15, 0]
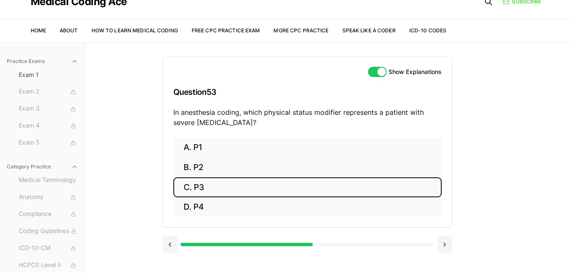
click at [226, 180] on button "C. P3" at bounding box center [307, 188] width 268 height 20
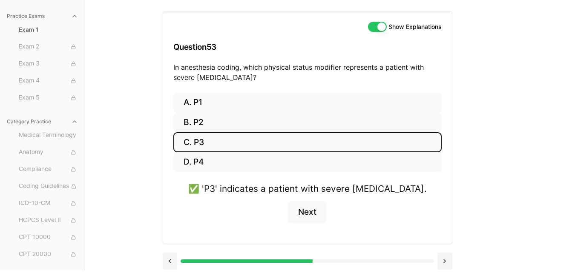
scroll to position [64, 0]
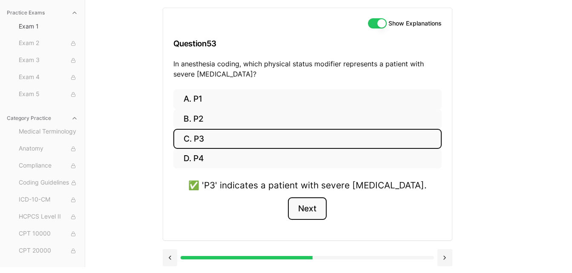
click at [304, 209] on button "Next" at bounding box center [307, 209] width 39 height 23
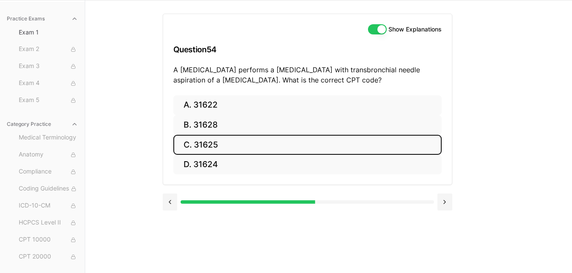
click at [210, 141] on button "C. 31625" at bounding box center [307, 145] width 268 height 20
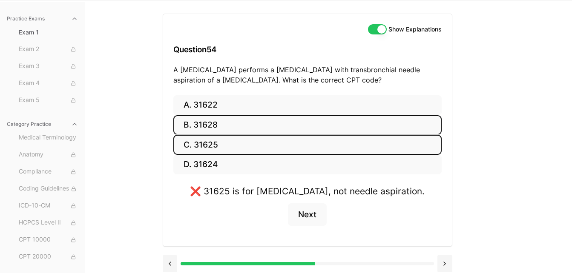
click at [217, 121] on button "B. 31628" at bounding box center [307, 125] width 268 height 20
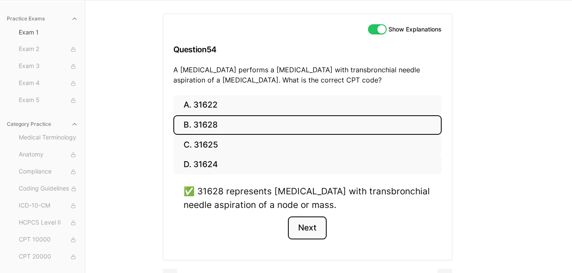
click at [312, 223] on button "Next" at bounding box center [307, 228] width 39 height 23
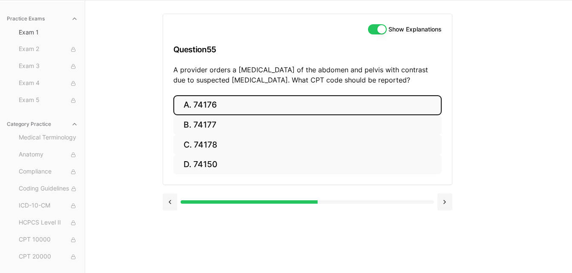
click at [204, 101] on button "A. 74176" at bounding box center [307, 105] width 268 height 20
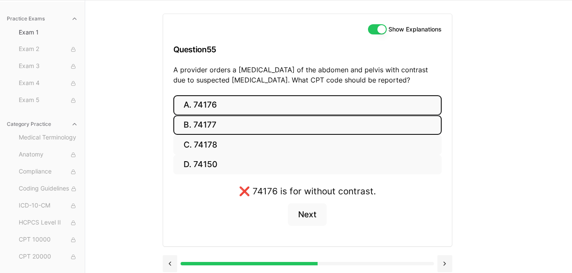
click at [208, 130] on button "B. 74177" at bounding box center [307, 125] width 268 height 20
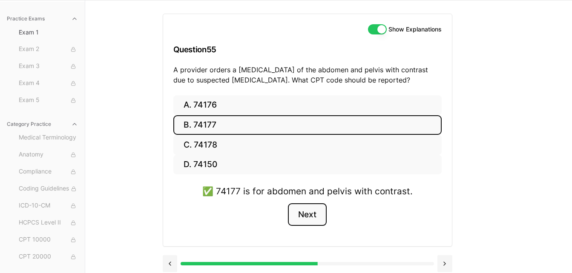
click at [304, 219] on button "Next" at bounding box center [307, 214] width 39 height 23
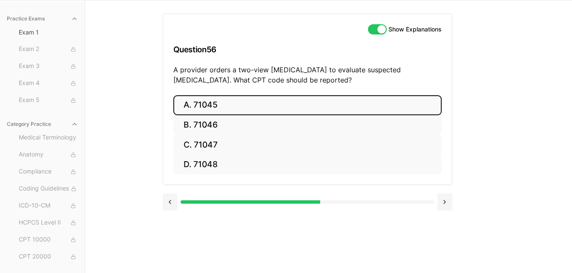
click at [201, 109] on button "A. 71045" at bounding box center [307, 105] width 268 height 20
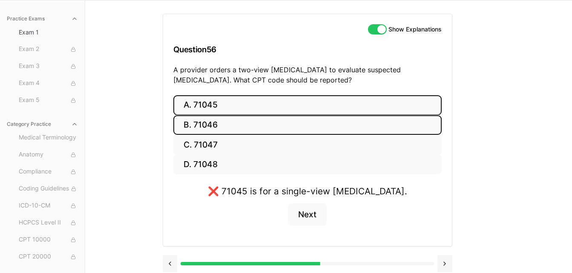
click at [204, 128] on button "B. 71046" at bounding box center [307, 125] width 268 height 20
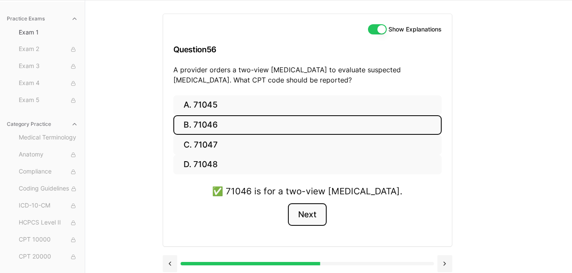
click at [308, 217] on button "Next" at bounding box center [307, 214] width 39 height 23
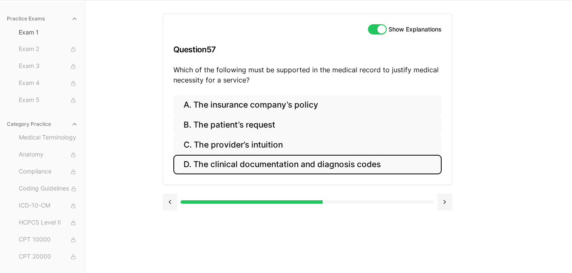
click at [266, 165] on button "D. The clinical documentation and diagnosis codes" at bounding box center [307, 165] width 268 height 20
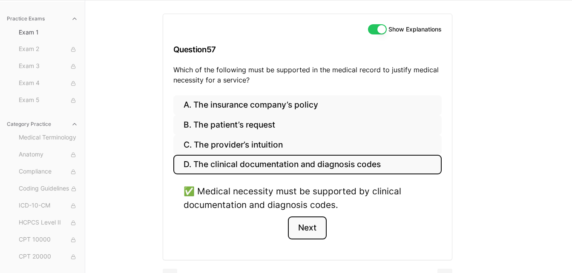
click at [319, 230] on button "Next" at bounding box center [307, 228] width 39 height 23
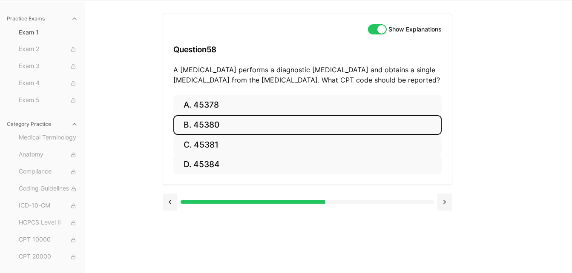
click at [201, 128] on button "B. 45380" at bounding box center [307, 125] width 268 height 20
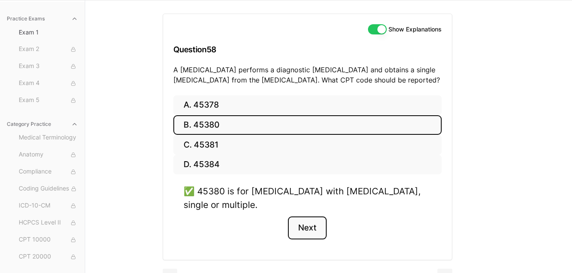
click at [314, 231] on button "Next" at bounding box center [307, 228] width 39 height 23
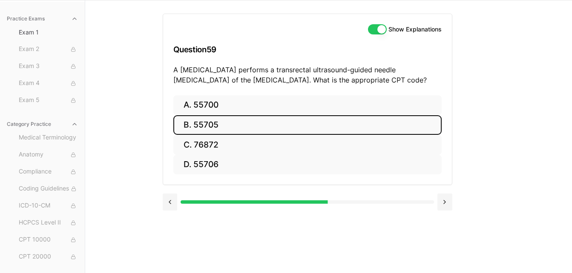
click at [203, 123] on button "B. 55705" at bounding box center [307, 125] width 268 height 20
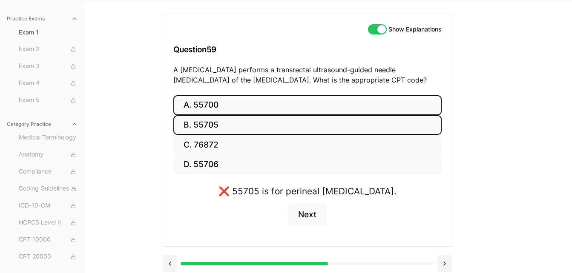
click at [203, 106] on button "A. 55700" at bounding box center [307, 105] width 268 height 20
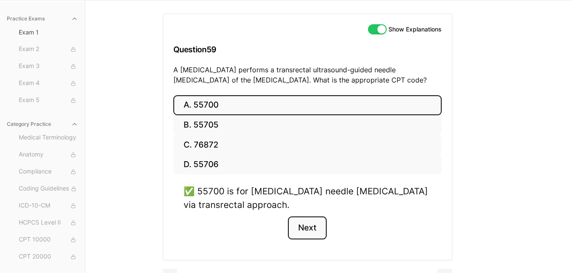
click at [312, 230] on button "Next" at bounding box center [307, 228] width 39 height 23
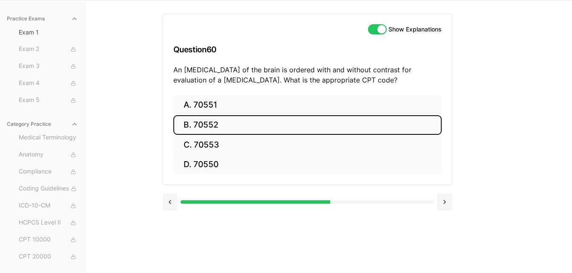
click at [203, 119] on button "B. 70552" at bounding box center [307, 125] width 268 height 20
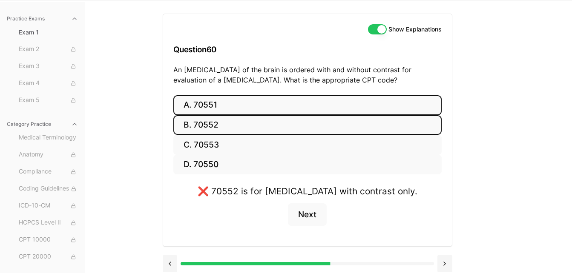
click at [206, 104] on button "A. 70551" at bounding box center [307, 105] width 268 height 20
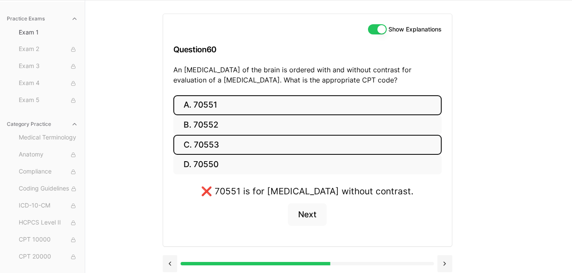
click at [211, 148] on button "C. 70553" at bounding box center [307, 145] width 268 height 20
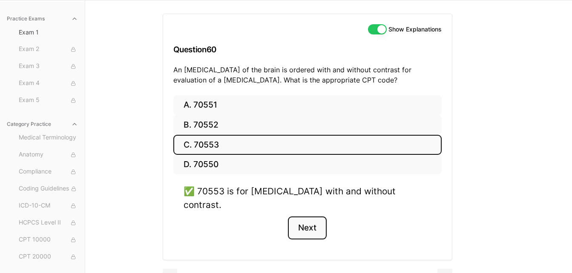
click at [309, 217] on button "Next" at bounding box center [307, 228] width 39 height 23
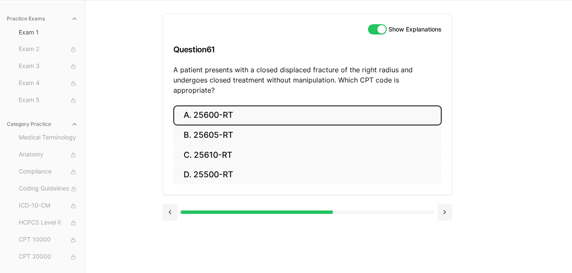
click at [226, 106] on button "A. 25600-RT" at bounding box center [307, 116] width 268 height 20
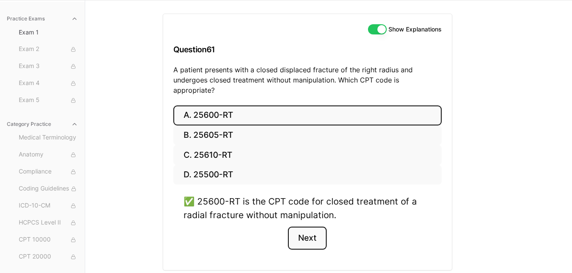
click at [307, 231] on button "Next" at bounding box center [307, 238] width 39 height 23
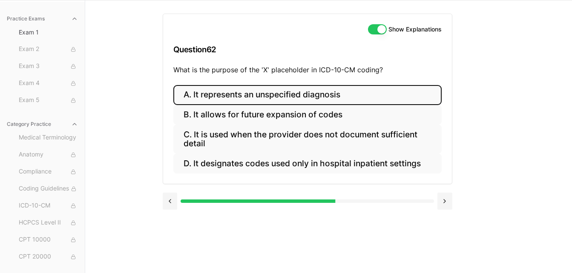
click at [244, 96] on button "A. It represents an unspecified diagnosis" at bounding box center [307, 95] width 268 height 20
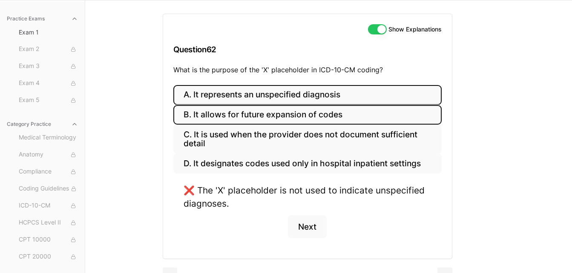
click at [251, 114] on button "B. It allows for future expansion of codes" at bounding box center [307, 115] width 268 height 20
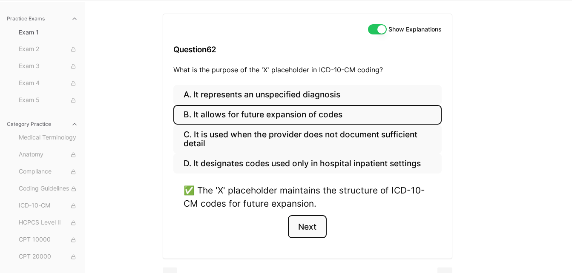
click at [313, 225] on button "Next" at bounding box center [307, 226] width 39 height 23
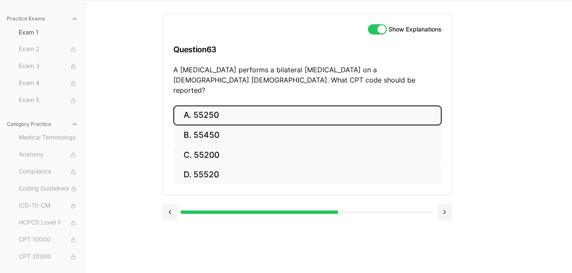
click at [220, 109] on button "A. 55250" at bounding box center [307, 116] width 268 height 20
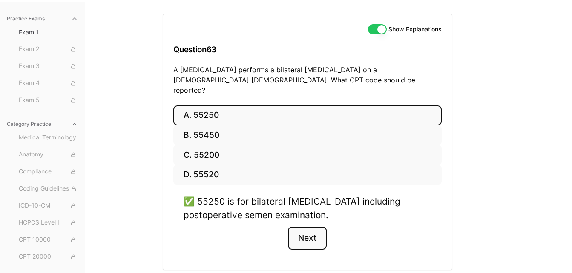
click at [308, 229] on button "Next" at bounding box center [307, 238] width 39 height 23
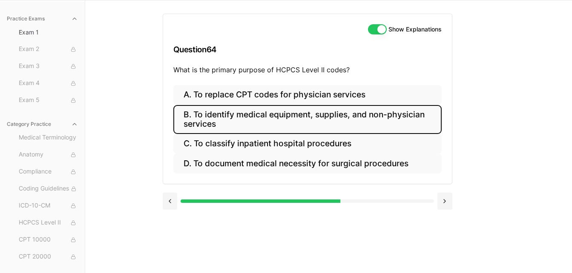
click at [235, 118] on button "B. To identify medical equipment, supplies, and non-physician services" at bounding box center [307, 119] width 268 height 29
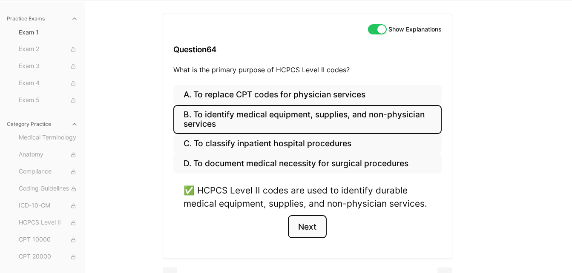
click at [312, 227] on button "Next" at bounding box center [307, 226] width 39 height 23
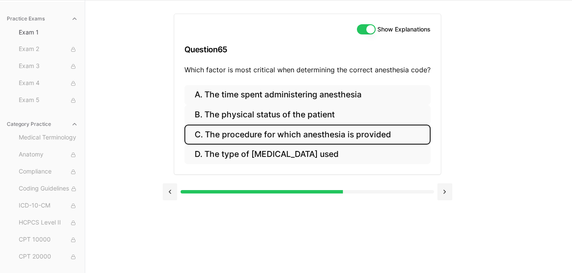
click at [311, 135] on button "C. The procedure for which anesthesia is provided" at bounding box center [307, 135] width 246 height 20
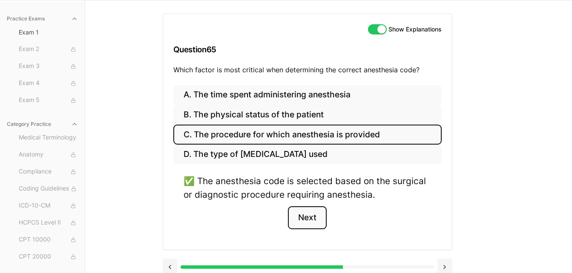
click at [307, 219] on button "Next" at bounding box center [307, 217] width 39 height 23
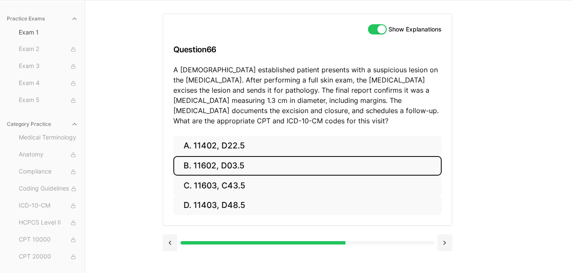
click at [219, 167] on button "B. 11602, D03.5" at bounding box center [307, 166] width 268 height 20
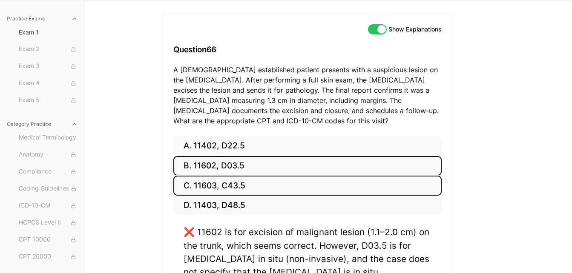
click at [219, 189] on button "C. 11603, C43.5" at bounding box center [307, 186] width 268 height 20
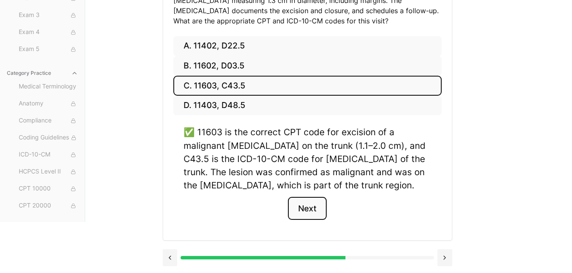
click at [307, 209] on button "Next" at bounding box center [307, 208] width 39 height 23
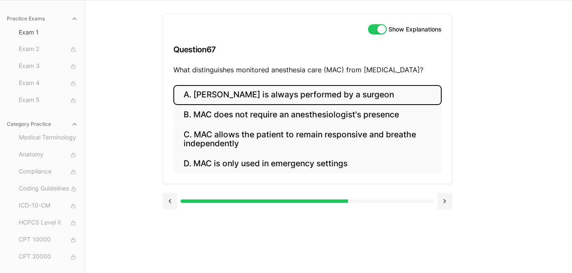
click at [315, 98] on button "A. MAC is always performed by a surgeon" at bounding box center [307, 95] width 268 height 20
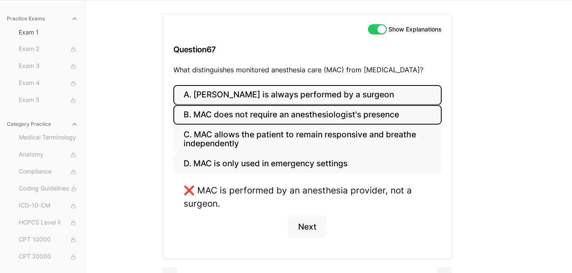
click at [310, 117] on button "B. MAC does not require an anesthesiologist's presence" at bounding box center [307, 115] width 268 height 20
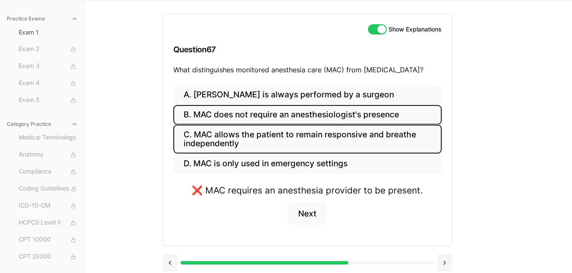
click at [297, 142] on button "C. MAC allows the patient to remain responsive and breathe independently" at bounding box center [307, 139] width 268 height 29
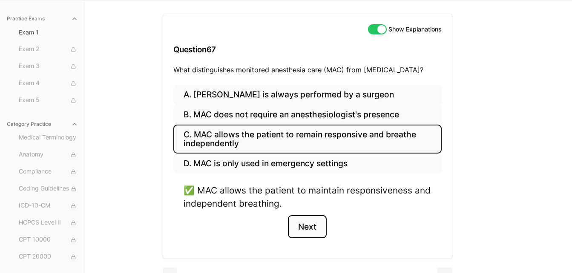
click at [305, 223] on button "Next" at bounding box center [307, 226] width 39 height 23
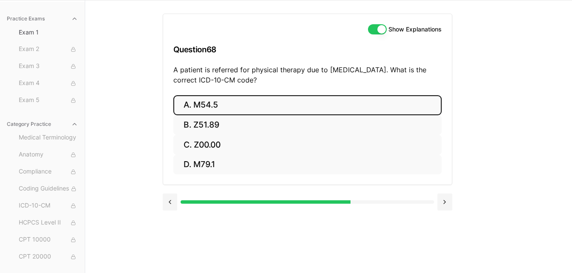
click at [207, 106] on button "A. M54.5" at bounding box center [307, 105] width 268 height 20
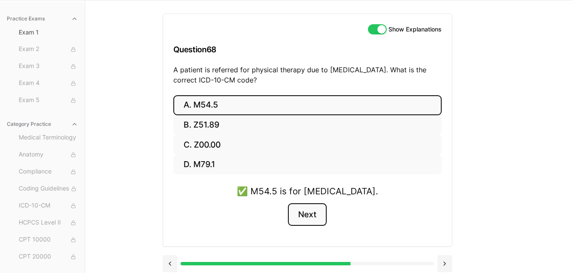
click at [308, 218] on button "Next" at bounding box center [307, 214] width 39 height 23
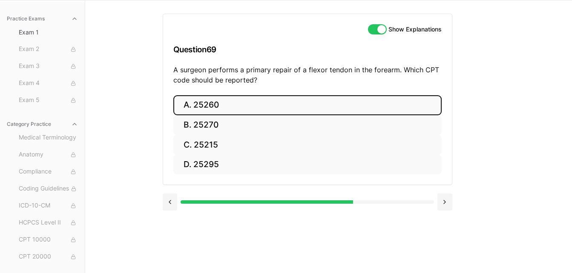
click at [229, 100] on button "A. 25260" at bounding box center [307, 105] width 268 height 20
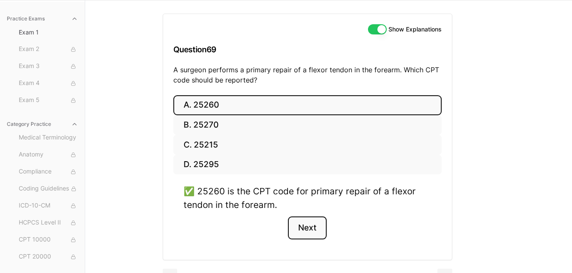
click at [301, 230] on button "Next" at bounding box center [307, 228] width 39 height 23
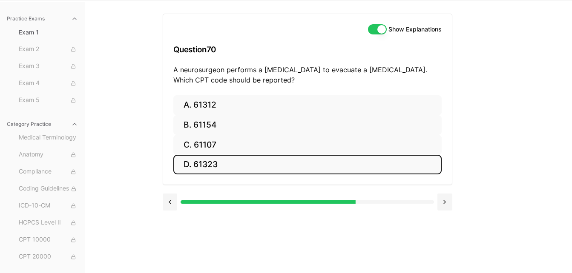
click at [203, 169] on button "D. 61323" at bounding box center [307, 165] width 268 height 20
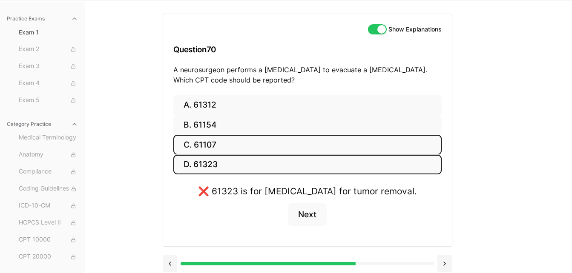
click at [206, 140] on button "C. 61107" at bounding box center [307, 145] width 268 height 20
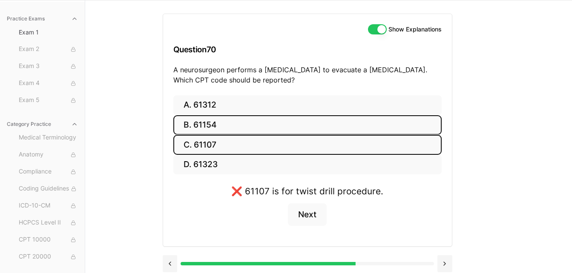
click at [209, 127] on button "B. 61154" at bounding box center [307, 125] width 268 height 20
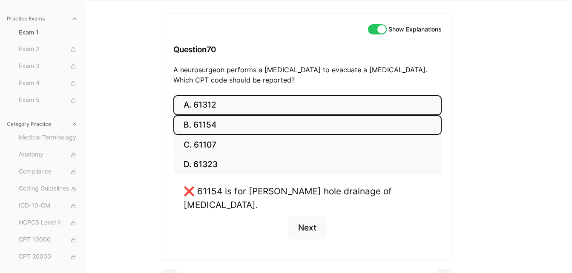
click at [207, 112] on button "A. 61312" at bounding box center [307, 105] width 268 height 20
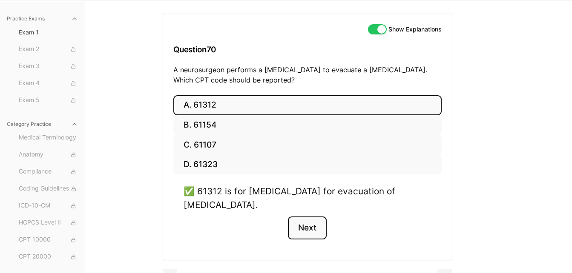
click at [304, 227] on button "Next" at bounding box center [307, 228] width 39 height 23
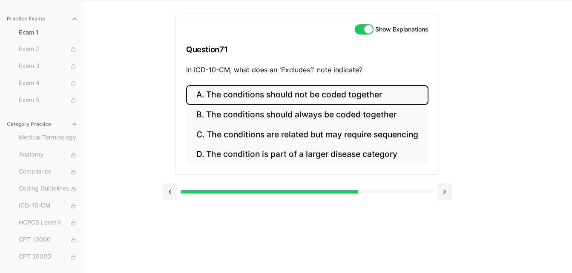
click at [247, 99] on button "A. The conditions should not be coded together" at bounding box center [307, 95] width 242 height 20
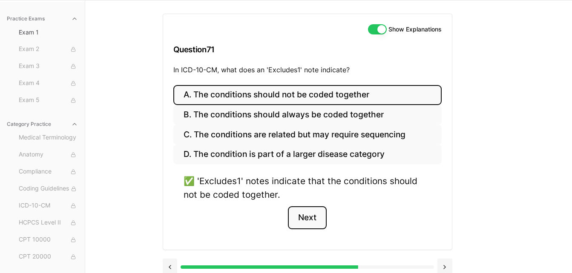
click at [316, 216] on button "Next" at bounding box center [307, 217] width 39 height 23
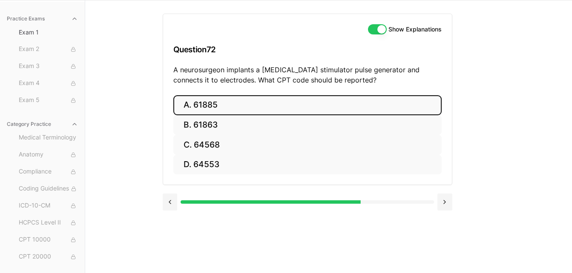
click at [206, 106] on button "A. 61885" at bounding box center [307, 105] width 268 height 20
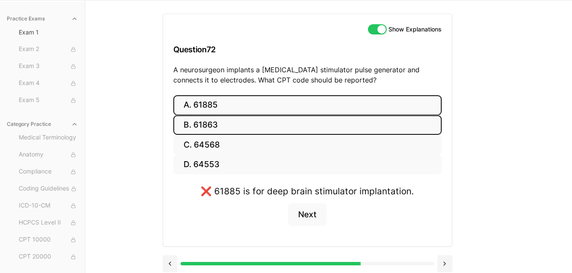
click at [206, 120] on button "B. 61863" at bounding box center [307, 125] width 268 height 20
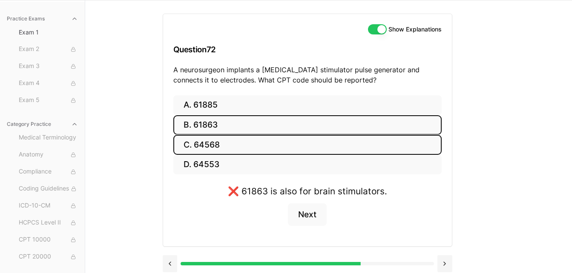
click at [212, 143] on button "C. 64568" at bounding box center [307, 145] width 268 height 20
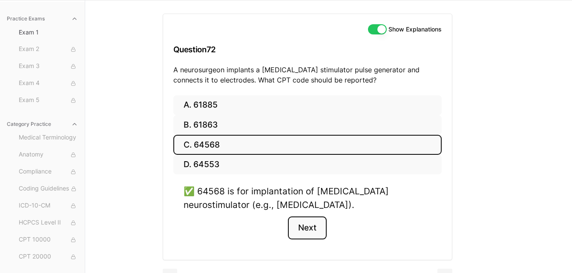
click at [296, 227] on button "Next" at bounding box center [307, 228] width 39 height 23
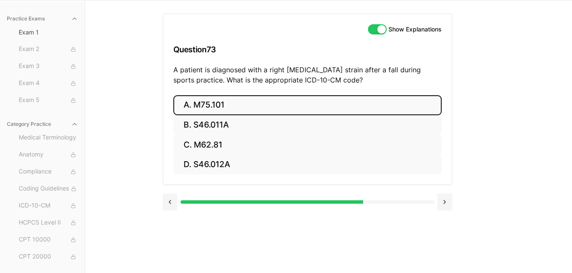
click at [212, 104] on button "A. M75.101" at bounding box center [307, 105] width 268 height 20
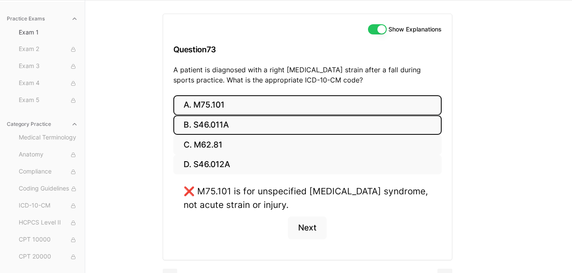
click at [213, 125] on button "B. S46.011A" at bounding box center [307, 125] width 268 height 20
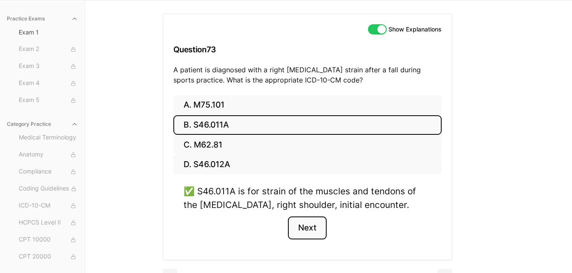
click at [304, 225] on button "Next" at bounding box center [307, 228] width 39 height 23
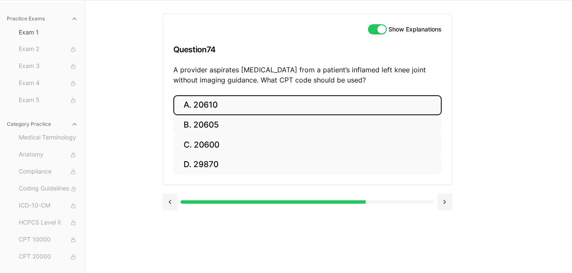
click at [202, 103] on button "A. 20610" at bounding box center [307, 105] width 268 height 20
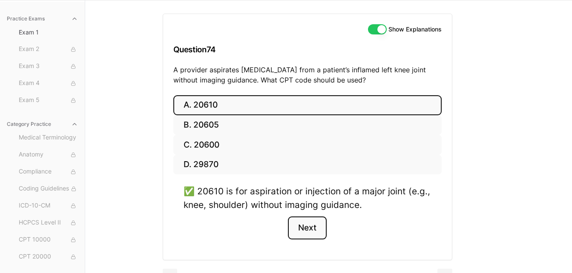
drag, startPoint x: 305, startPoint y: 229, endPoint x: 305, endPoint y: 224, distance: 5.1
click at [305, 229] on button "Next" at bounding box center [307, 228] width 39 height 23
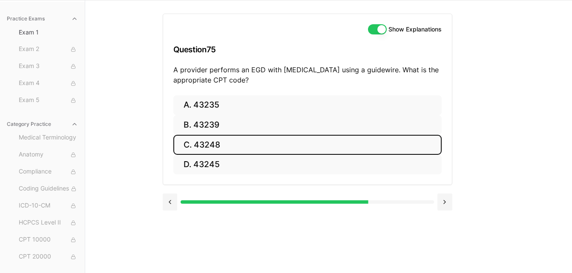
click at [205, 146] on button "C. 43248" at bounding box center [307, 145] width 268 height 20
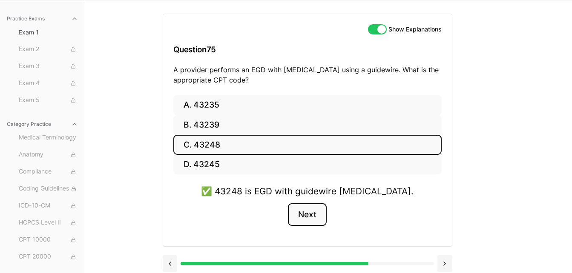
click at [304, 213] on button "Next" at bounding box center [307, 214] width 39 height 23
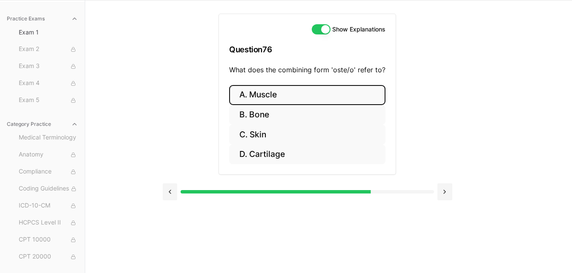
click at [265, 103] on button "A. Muscle" at bounding box center [307, 95] width 156 height 20
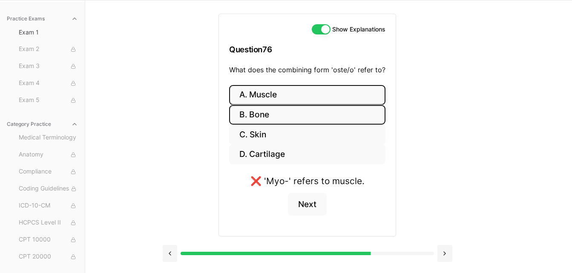
click at [265, 122] on button "B. Bone" at bounding box center [307, 115] width 156 height 20
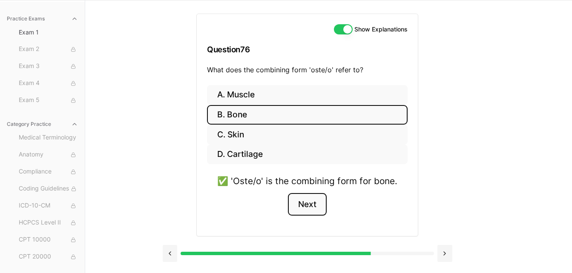
click at [310, 206] on button "Next" at bounding box center [307, 204] width 39 height 23
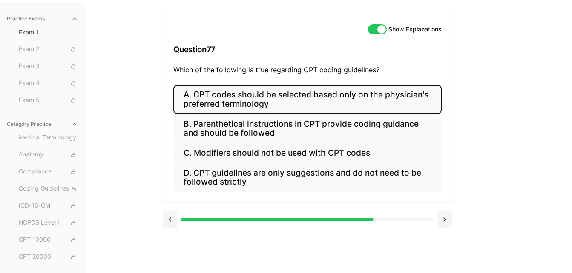
click at [228, 100] on button "A. CPT codes should be selected based only on the physician's preferred termino…" at bounding box center [307, 99] width 268 height 29
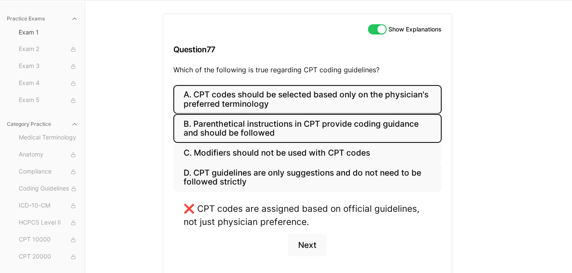
click at [229, 130] on button "B. Parenthetical instructions in CPT provide coding guidance and should be foll…" at bounding box center [307, 128] width 268 height 29
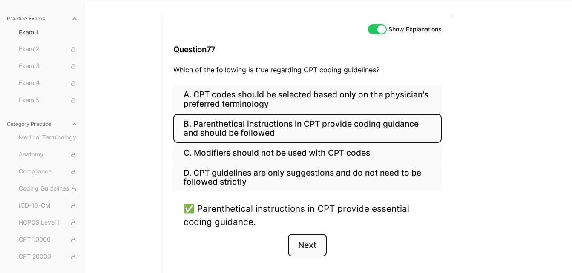
click at [312, 246] on button "Next" at bounding box center [307, 245] width 39 height 23
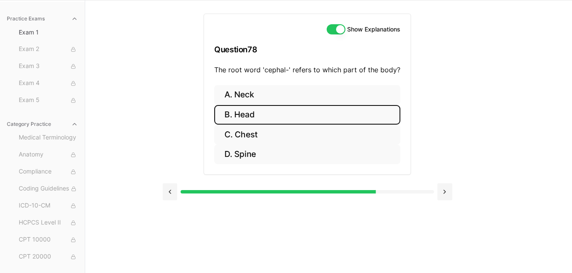
click at [258, 117] on button "B. Head" at bounding box center [307, 115] width 186 height 20
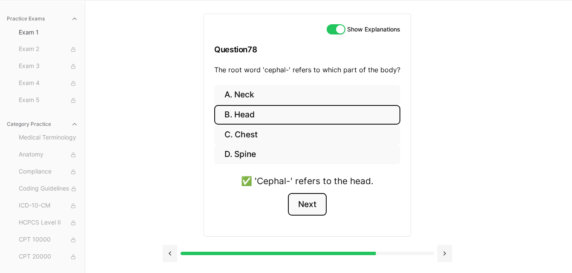
click at [311, 203] on button "Next" at bounding box center [307, 204] width 39 height 23
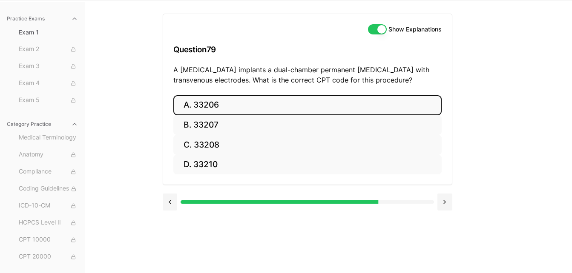
click at [210, 103] on button "A. 33206" at bounding box center [307, 105] width 268 height 20
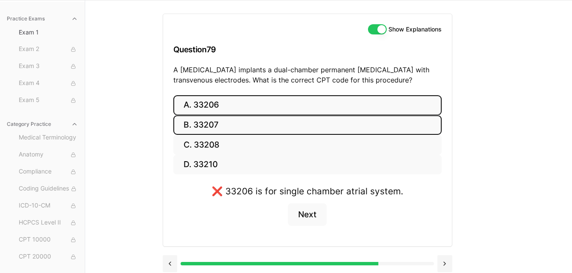
click at [213, 124] on button "B. 33207" at bounding box center [307, 125] width 268 height 20
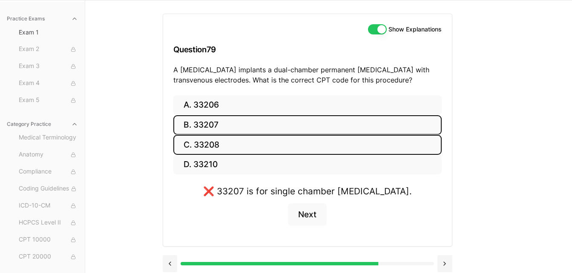
click at [216, 145] on button "C. 33208" at bounding box center [307, 145] width 268 height 20
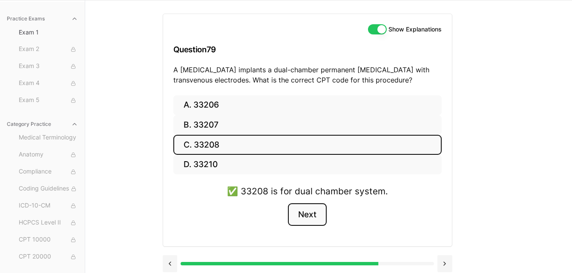
click at [304, 218] on button "Next" at bounding box center [307, 214] width 39 height 23
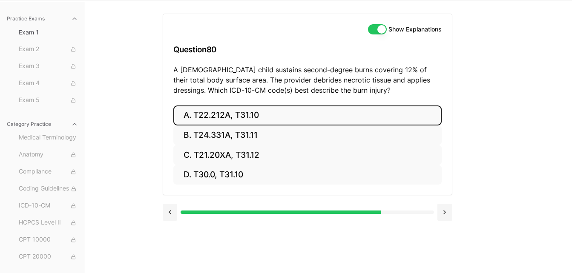
click at [201, 111] on button "A. T22.212A, T31.10" at bounding box center [307, 116] width 268 height 20
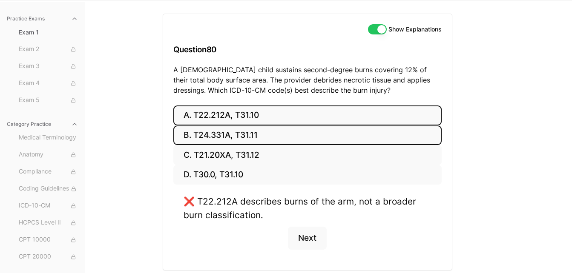
click at [209, 137] on button "B. T24.331A, T31.11" at bounding box center [307, 136] width 268 height 20
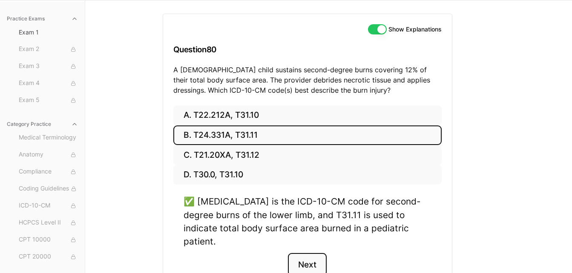
click at [312, 253] on button "Next" at bounding box center [307, 264] width 39 height 23
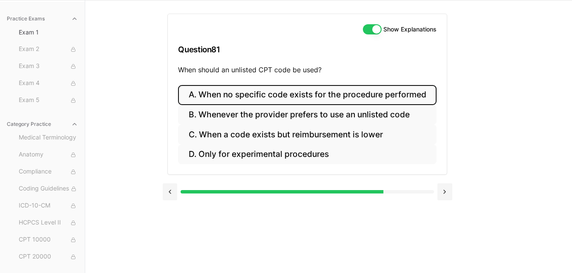
click at [241, 95] on button "A. When no specific code exists for the procedure performed" at bounding box center [307, 95] width 258 height 20
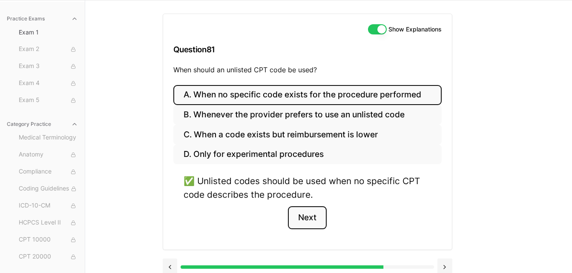
click at [306, 217] on button "Next" at bounding box center [307, 217] width 39 height 23
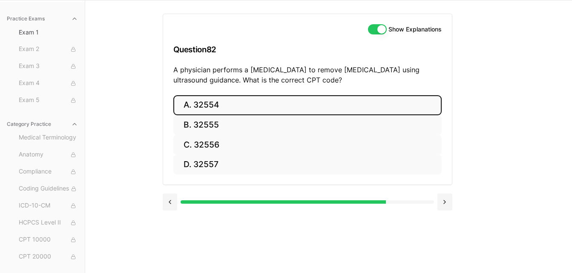
click at [205, 102] on button "A. 32554" at bounding box center [307, 105] width 268 height 20
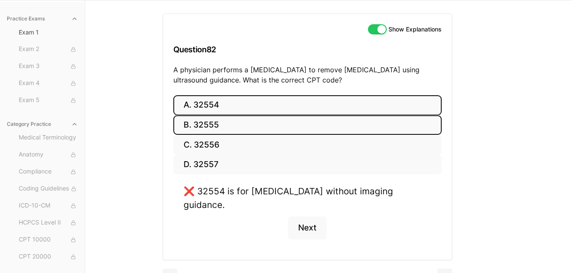
click at [209, 120] on button "B. 32555" at bounding box center [307, 125] width 268 height 20
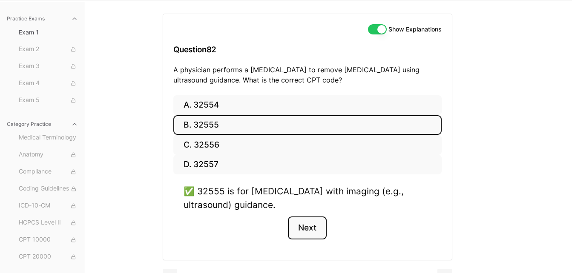
click at [309, 239] on button "Next" at bounding box center [307, 228] width 39 height 23
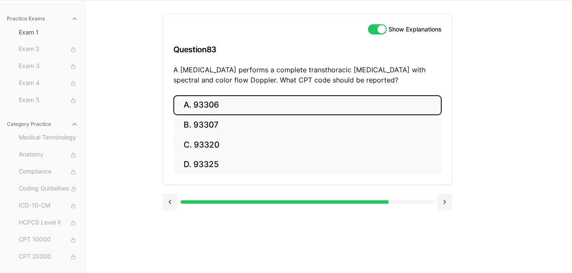
click at [209, 102] on button "A. 93306" at bounding box center [307, 105] width 268 height 20
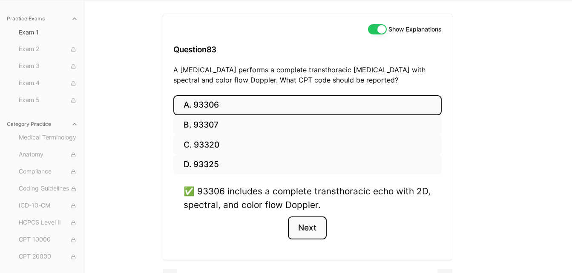
click at [301, 231] on button "Next" at bounding box center [307, 228] width 39 height 23
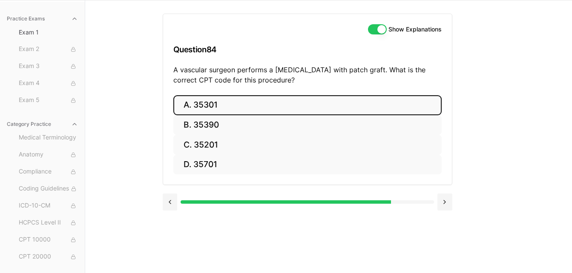
drag, startPoint x: 201, startPoint y: 97, endPoint x: 201, endPoint y: 102, distance: 5.6
click at [200, 97] on button "A. 35301" at bounding box center [307, 105] width 268 height 20
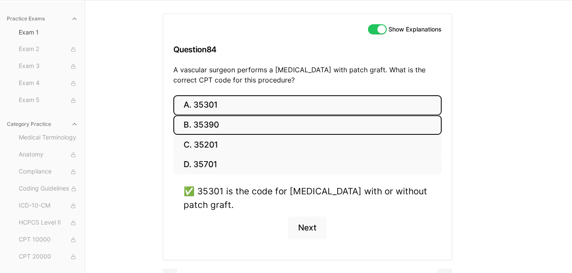
click at [204, 119] on button "B. 35390" at bounding box center [307, 125] width 268 height 20
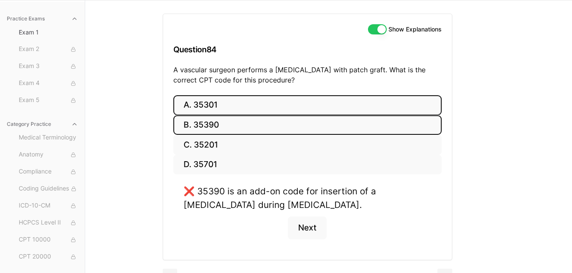
click at [208, 107] on button "A. 35301" at bounding box center [307, 105] width 268 height 20
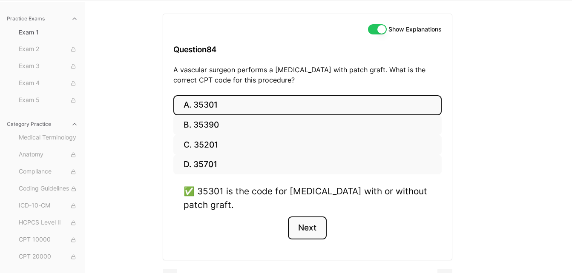
click at [309, 226] on button "Next" at bounding box center [307, 228] width 39 height 23
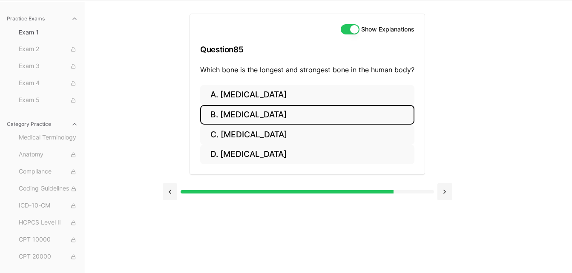
click at [242, 117] on button "B. Femur" at bounding box center [307, 115] width 214 height 20
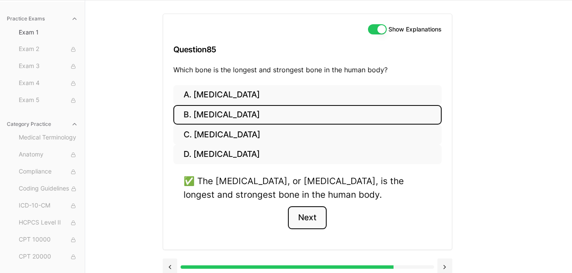
click at [304, 218] on button "Next" at bounding box center [307, 217] width 39 height 23
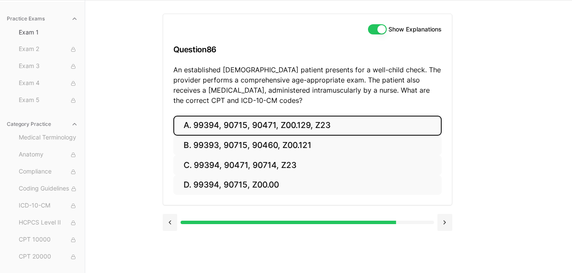
click at [243, 124] on button "A. 99394, 90715, 90471, Z00.129, Z23" at bounding box center [307, 126] width 268 height 20
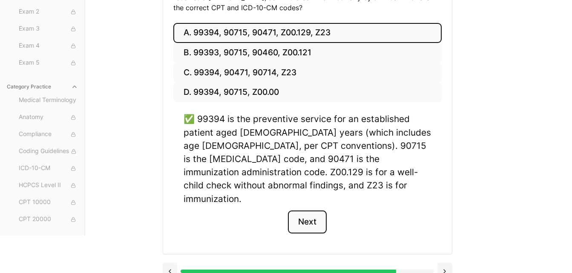
click at [298, 212] on button "Next" at bounding box center [307, 222] width 39 height 23
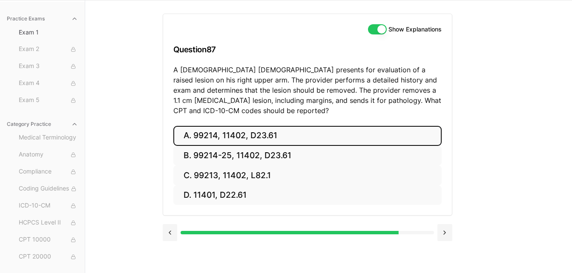
click at [248, 132] on button "A. 99214, 11402, D23.61" at bounding box center [307, 136] width 268 height 20
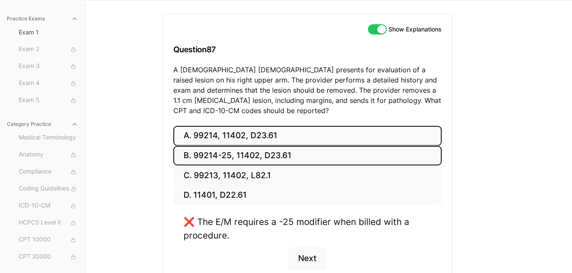
click at [243, 156] on button "B. 99214-25, 11402, D23.61" at bounding box center [307, 156] width 268 height 20
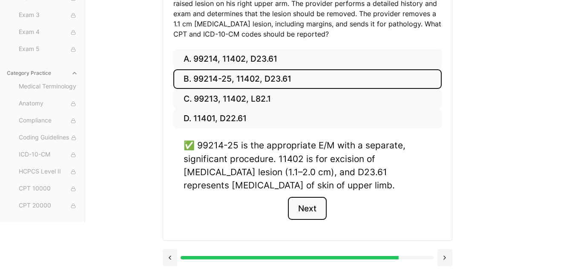
click at [303, 215] on button "Next" at bounding box center [307, 208] width 39 height 23
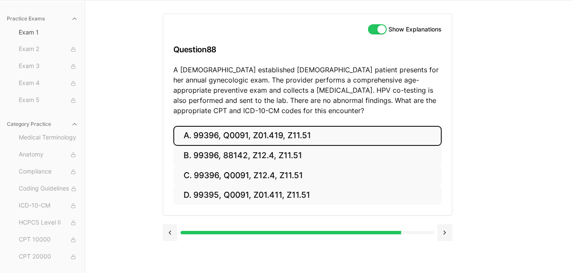
click at [251, 139] on button "A. 99396, Q0091, Z01.419, Z11.51" at bounding box center [307, 136] width 268 height 20
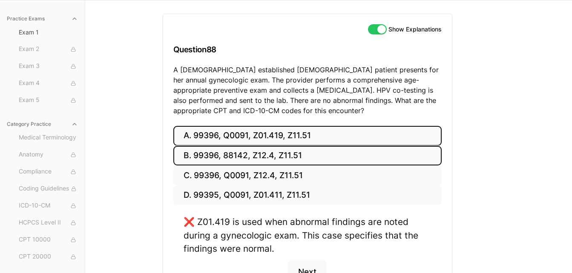
click at [248, 158] on button "B. 99396, 88142, Z12.4, Z11.51" at bounding box center [307, 156] width 268 height 20
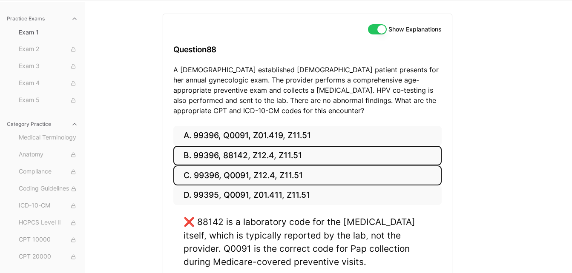
click at [246, 176] on button "C. 99396, Q0091, Z12.4, Z11.51" at bounding box center [307, 176] width 268 height 20
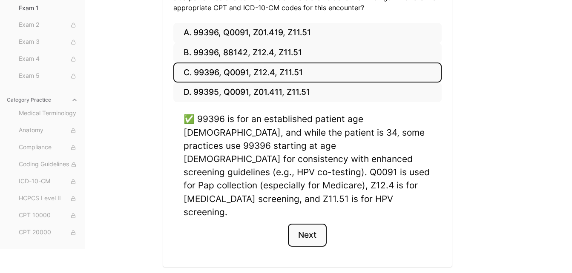
click at [298, 224] on button "Next" at bounding box center [307, 235] width 39 height 23
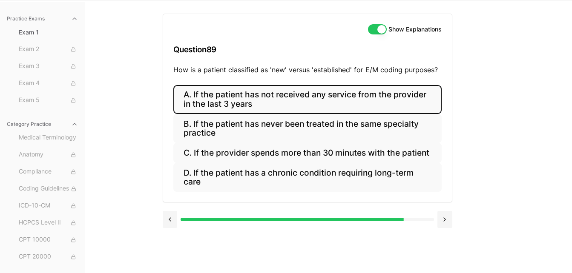
click at [250, 99] on button "A. If the patient has not received any service from the provider in the last 3 …" at bounding box center [307, 99] width 268 height 29
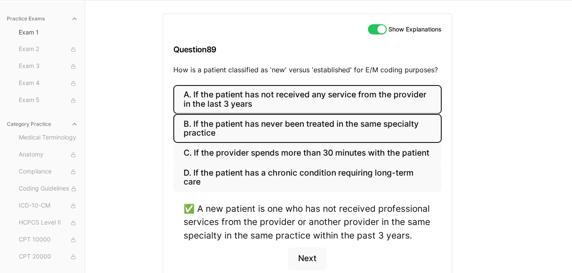
click at [247, 121] on button "B. If the patient has never been treated in the same specialty practice" at bounding box center [307, 128] width 268 height 29
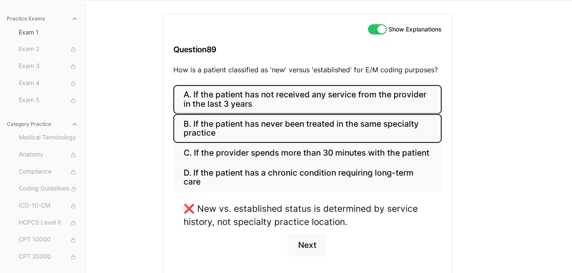
click at [248, 106] on button "A. If the patient has not received any service from the provider in the last 3 …" at bounding box center [307, 99] width 268 height 29
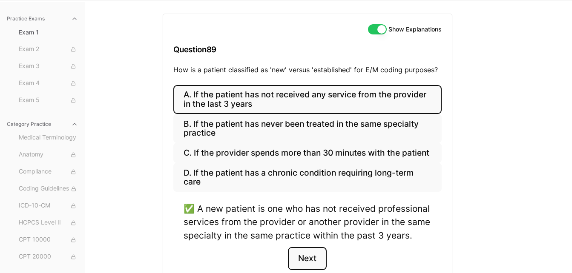
click at [308, 261] on button "Next" at bounding box center [307, 258] width 39 height 23
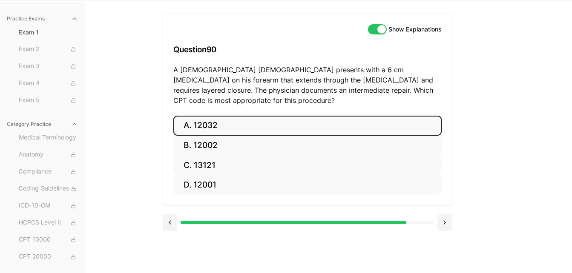
drag, startPoint x: 224, startPoint y: 114, endPoint x: 220, endPoint y: 118, distance: 6.1
click at [223, 116] on button "A. 12032" at bounding box center [307, 126] width 268 height 20
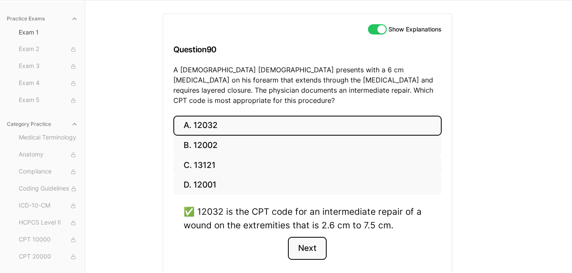
drag, startPoint x: 310, startPoint y: 236, endPoint x: 307, endPoint y: 232, distance: 4.9
click at [310, 237] on button "Next" at bounding box center [307, 248] width 39 height 23
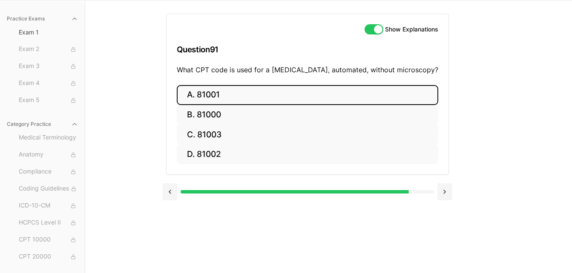
click at [228, 98] on button "A. 81001" at bounding box center [307, 95] width 261 height 20
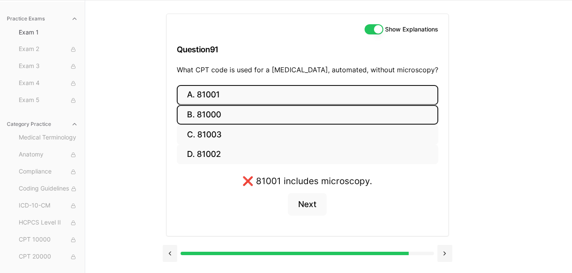
click at [228, 112] on button "B. 81000" at bounding box center [307, 115] width 261 height 20
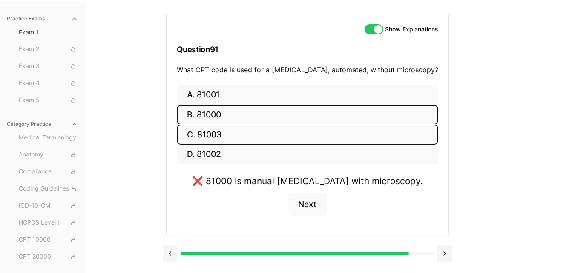
click at [229, 138] on button "C. 81003" at bounding box center [307, 135] width 261 height 20
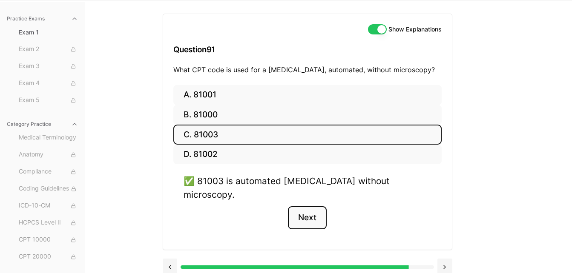
click at [299, 209] on button "Next" at bounding box center [307, 217] width 39 height 23
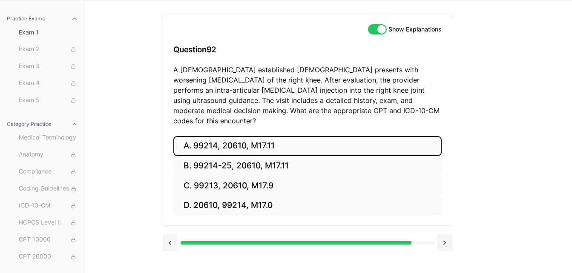
drag, startPoint x: 218, startPoint y: 132, endPoint x: 217, endPoint y: 137, distance: 5.3
click at [218, 136] on button "A. 99214, 20610, M17.11" at bounding box center [307, 146] width 268 height 20
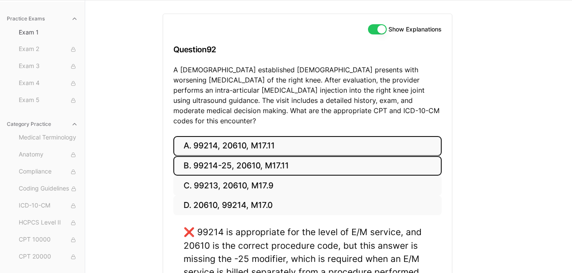
click at [214, 156] on button "B. 99214-25, 20610, M17.11" at bounding box center [307, 166] width 268 height 20
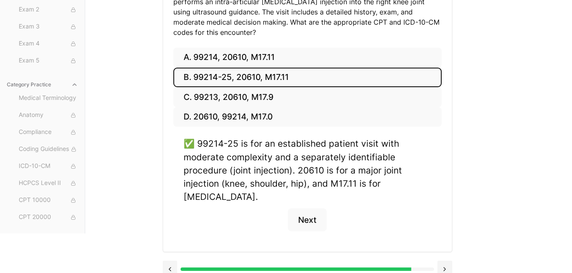
scroll to position [148, 0]
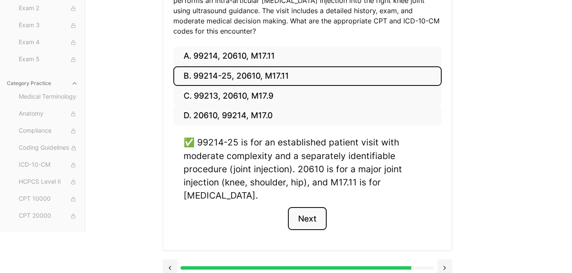
click at [304, 212] on button "Next" at bounding box center [307, 218] width 39 height 23
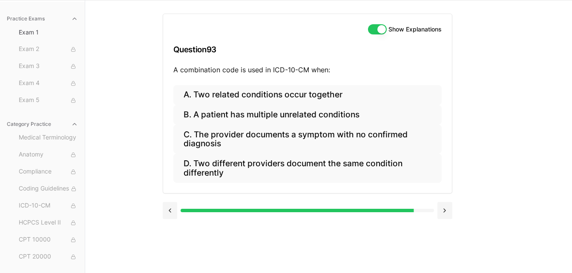
scroll to position [58, 0]
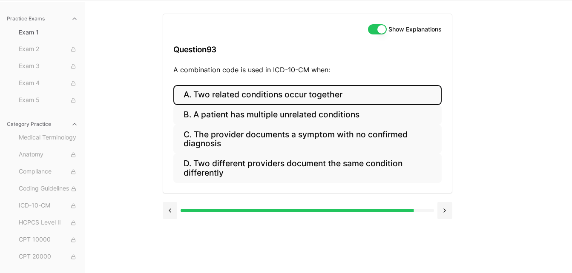
click at [215, 96] on button "A. Two related conditions occur together" at bounding box center [307, 95] width 268 height 20
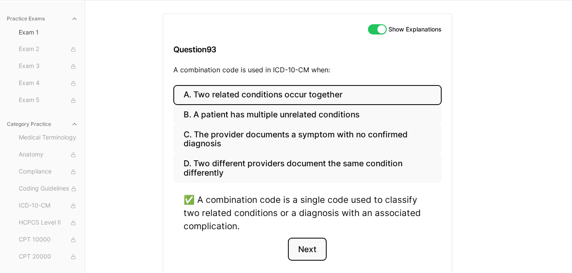
click at [304, 246] on button "Next" at bounding box center [307, 249] width 39 height 23
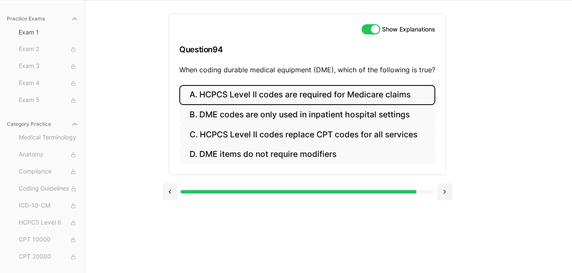
click at [224, 102] on button "A. HCPCS Level II codes are required for Medicare claims" at bounding box center [307, 95] width 256 height 20
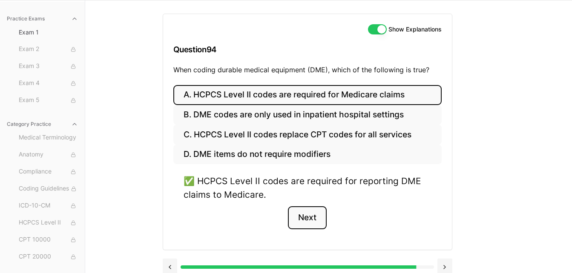
click at [302, 219] on button "Next" at bounding box center [307, 217] width 39 height 23
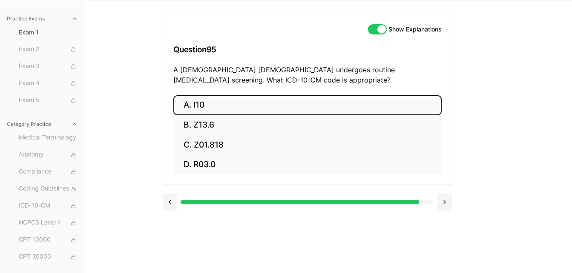
click at [206, 107] on button "A. I10" at bounding box center [307, 105] width 268 height 20
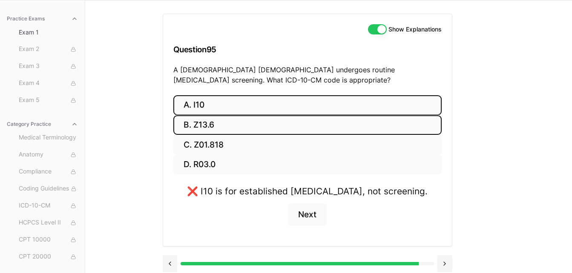
click at [206, 125] on button "B. Z13.6" at bounding box center [307, 125] width 268 height 20
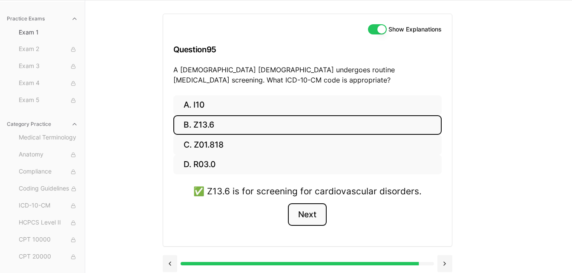
drag, startPoint x: 303, startPoint y: 218, endPoint x: 294, endPoint y: 206, distance: 15.0
click at [303, 218] on button "Next" at bounding box center [307, 214] width 39 height 23
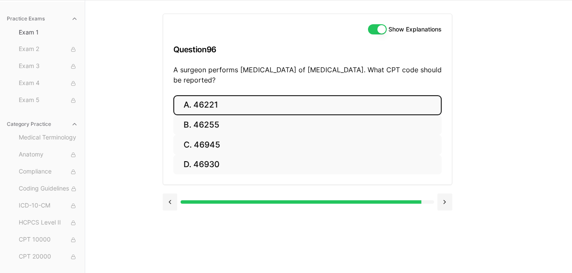
click at [208, 107] on button "A. 46221" at bounding box center [307, 105] width 268 height 20
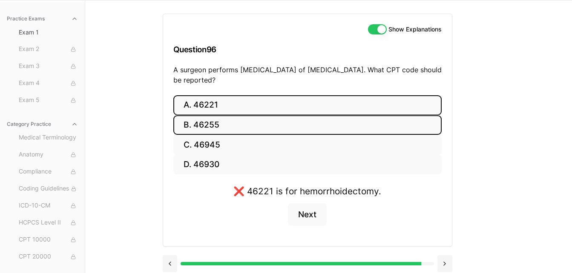
click at [208, 120] on button "B. 46255" at bounding box center [307, 125] width 268 height 20
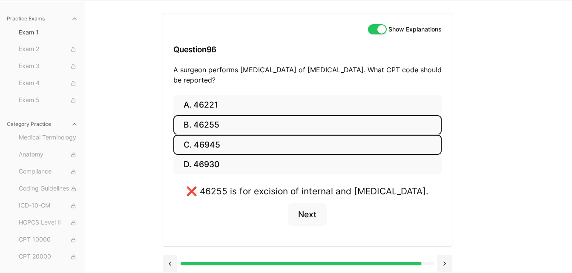
click at [208, 142] on button "C. 46945" at bounding box center [307, 145] width 268 height 20
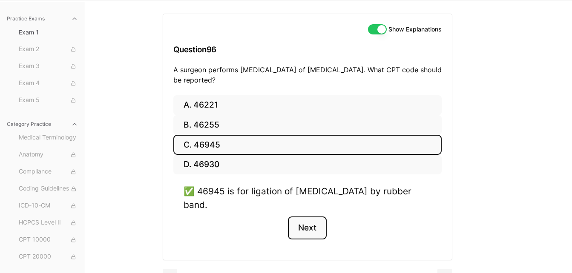
drag, startPoint x: 309, startPoint y: 232, endPoint x: 286, endPoint y: 205, distance: 35.4
click at [308, 231] on button "Next" at bounding box center [307, 228] width 39 height 23
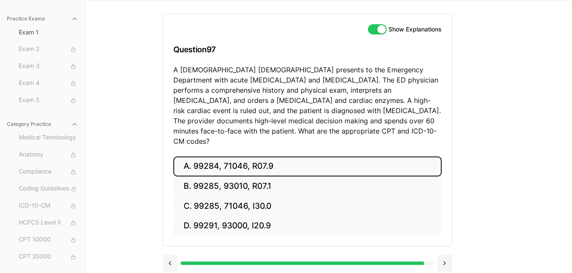
click at [216, 157] on button "A. 99284, 71046, R07.9" at bounding box center [307, 167] width 268 height 20
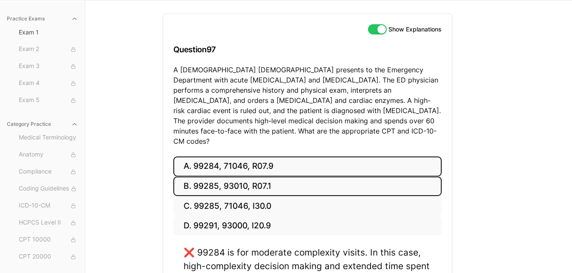
click at [216, 177] on button "B. 99285, 93010, R07.1" at bounding box center [307, 187] width 268 height 20
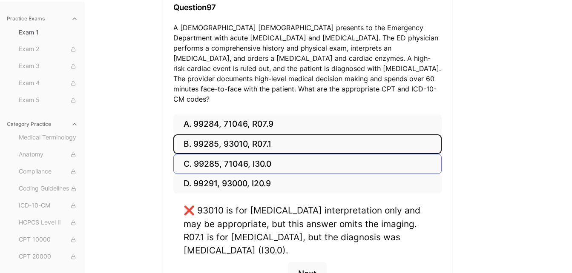
scroll to position [100, 0]
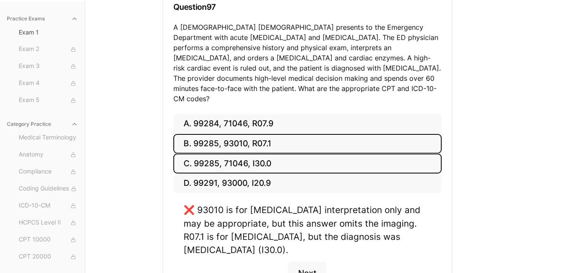
click at [209, 154] on button "C. 99285, 71046, I30.0" at bounding box center [307, 164] width 268 height 20
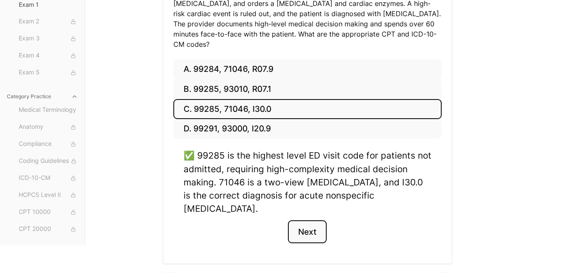
drag, startPoint x: 310, startPoint y: 212, endPoint x: 307, endPoint y: 208, distance: 5.8
click at [310, 221] on button "Next" at bounding box center [307, 232] width 39 height 23
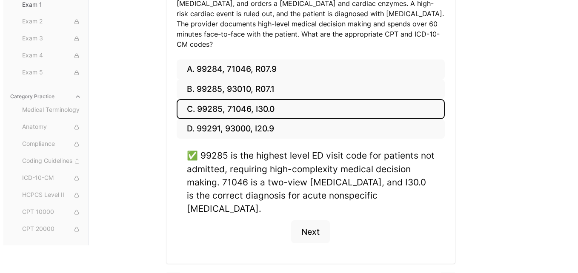
scroll to position [58, 0]
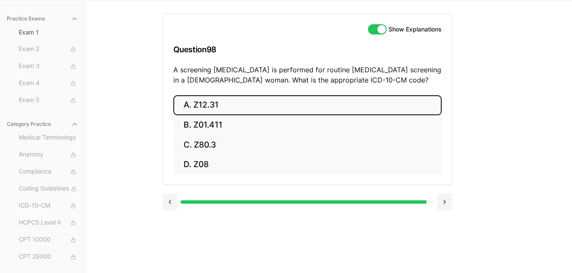
click at [219, 104] on button "A. Z12.31" at bounding box center [307, 105] width 268 height 20
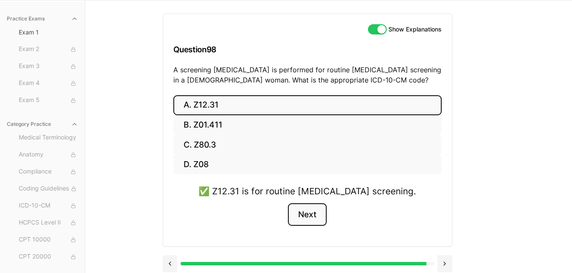
click at [301, 218] on button "Next" at bounding box center [307, 214] width 39 height 23
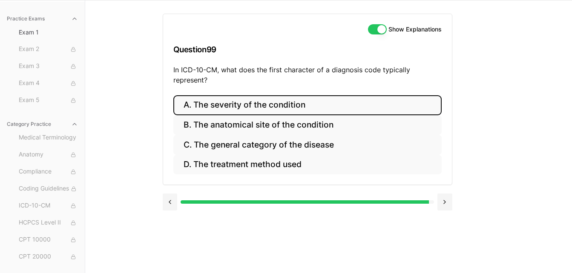
click at [226, 106] on button "A. The severity of the condition" at bounding box center [307, 105] width 268 height 20
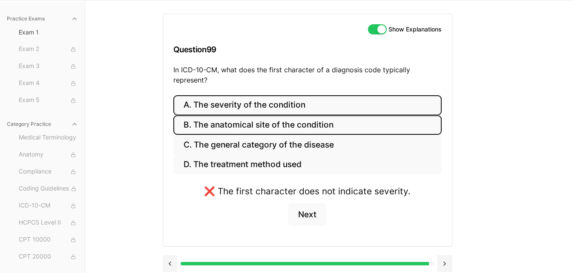
click at [225, 120] on button "B. The anatomical site of the condition" at bounding box center [307, 125] width 268 height 20
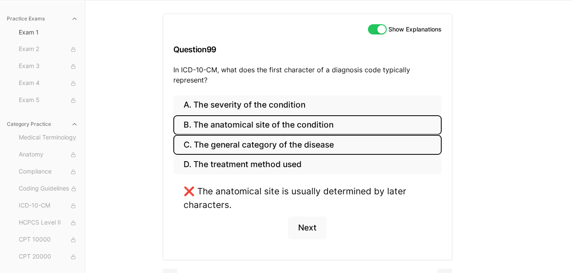
click at [231, 141] on button "C. The general category of the disease" at bounding box center [307, 145] width 268 height 20
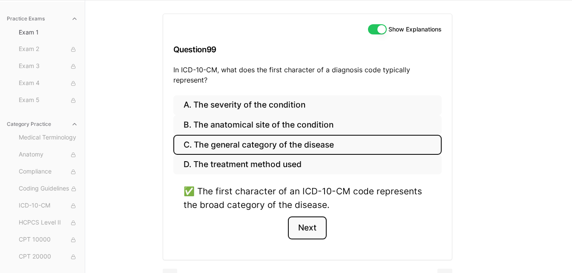
click at [305, 235] on button "Next" at bounding box center [307, 228] width 39 height 23
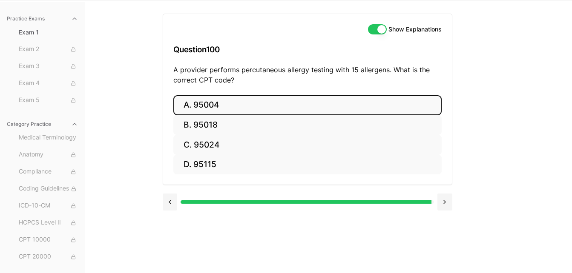
click at [215, 106] on button "A. 95004" at bounding box center [307, 105] width 268 height 20
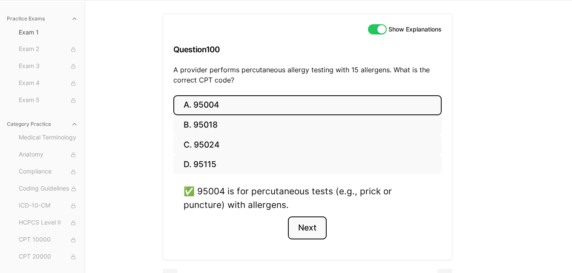
click at [305, 223] on button "Next" at bounding box center [307, 228] width 39 height 23
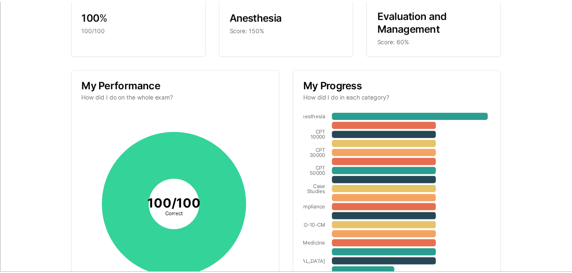
scroll to position [0, 0]
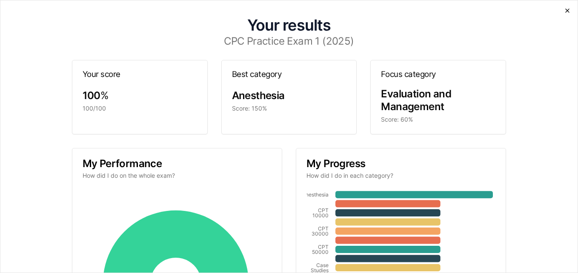
click at [564, 8] on icon "button" at bounding box center [567, 10] width 7 height 7
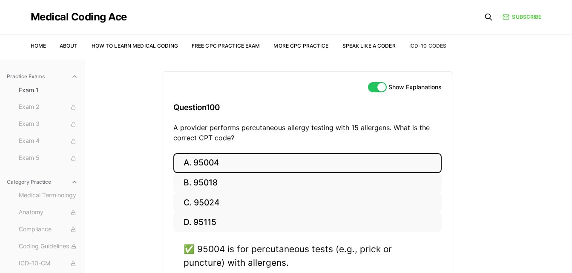
click at [427, 45] on link "ICD-10 Codes" at bounding box center [427, 46] width 37 height 6
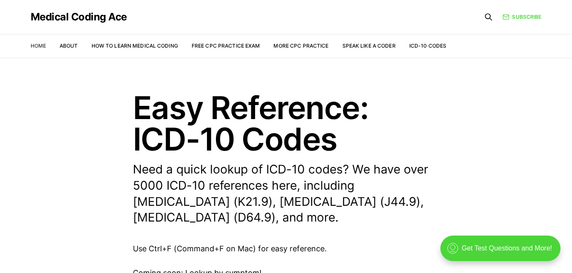
click at [38, 45] on link "Home" at bounding box center [38, 46] width 15 height 6
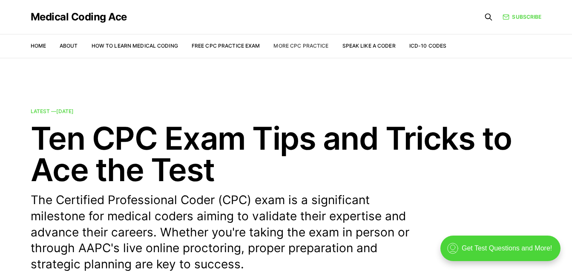
click at [294, 46] on link "More CPC Practice" at bounding box center [300, 46] width 55 height 6
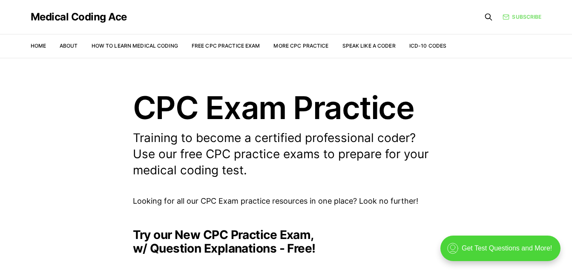
click at [521, 16] on link "Subscribe" at bounding box center [521, 17] width 39 height 8
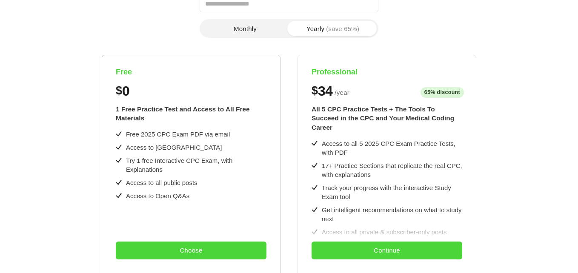
scroll to position [85, 0]
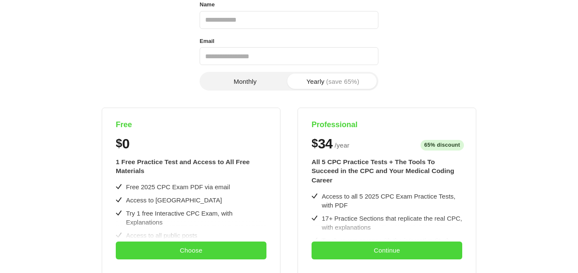
click at [246, 80] on button "Monthly" at bounding box center [245, 81] width 88 height 15
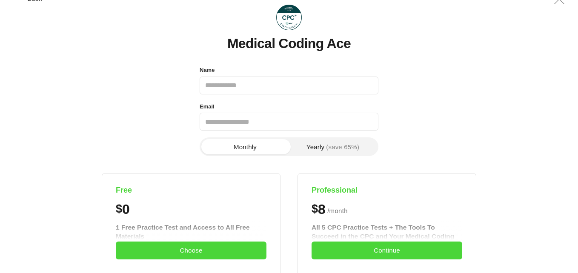
scroll to position [0, 0]
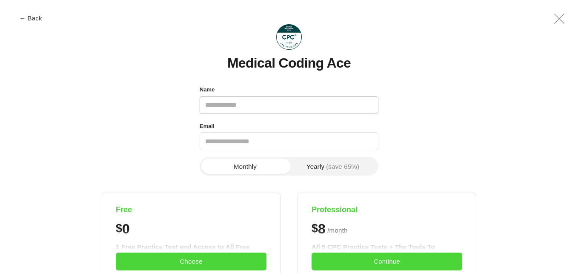
click at [241, 103] on input "Name" at bounding box center [289, 105] width 179 height 18
type input "**********"
drag, startPoint x: 312, startPoint y: 104, endPoint x: 183, endPoint y: 93, distance: 129.9
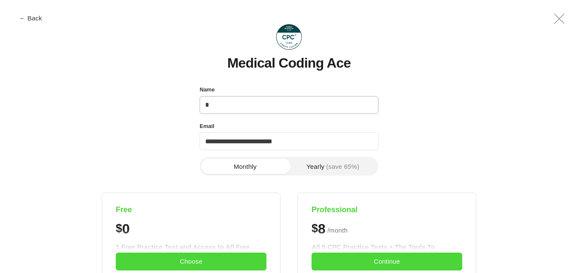
type input "**********"
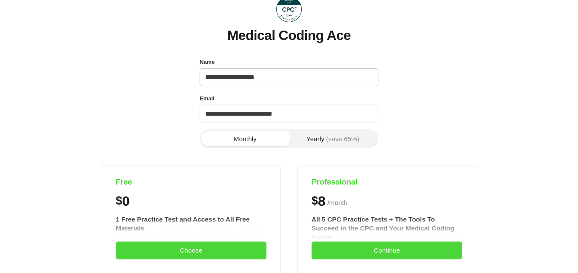
scroll to position [43, 0]
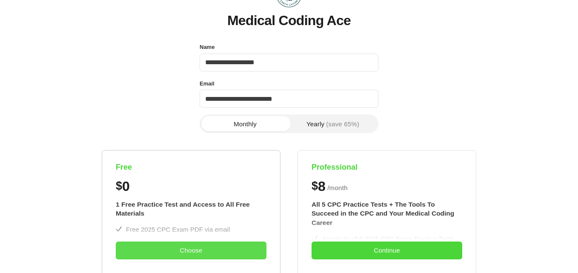
click at [198, 250] on button "Choose" at bounding box center [191, 251] width 151 height 18
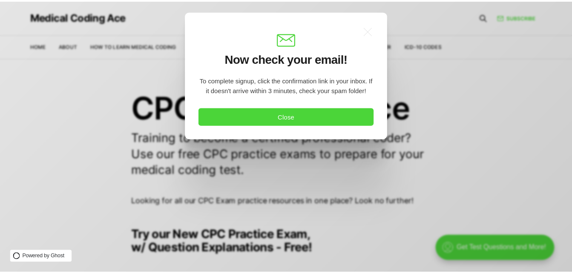
scroll to position [0, 0]
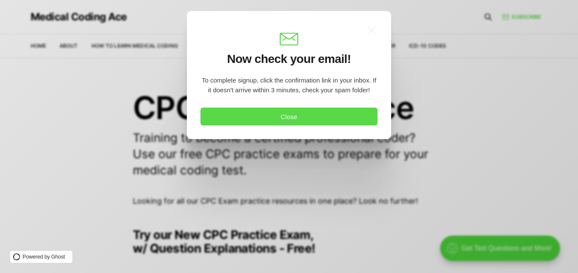
click at [291, 113] on button "Close" at bounding box center [289, 117] width 177 height 18
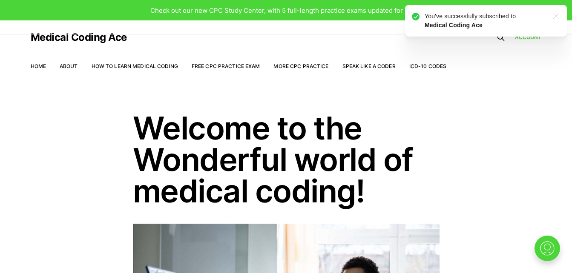
click at [554, 18] on icon ".a{fill:none;stroke:currentColor;stroke-linecap:round;stroke-linejoin:round;str…" at bounding box center [556, 16] width 14 height 14
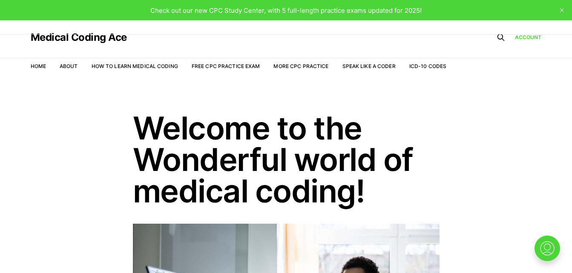
click at [562, 8] on icon "close" at bounding box center [561, 10] width 4 height 4
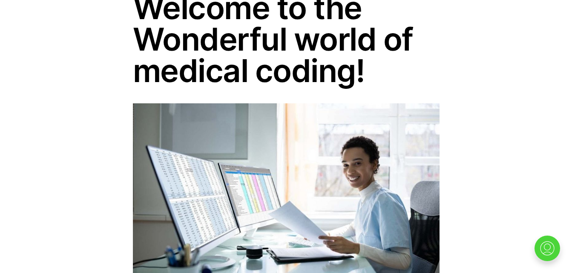
scroll to position [85, 0]
